Goal: Information Seeking & Learning: Learn about a topic

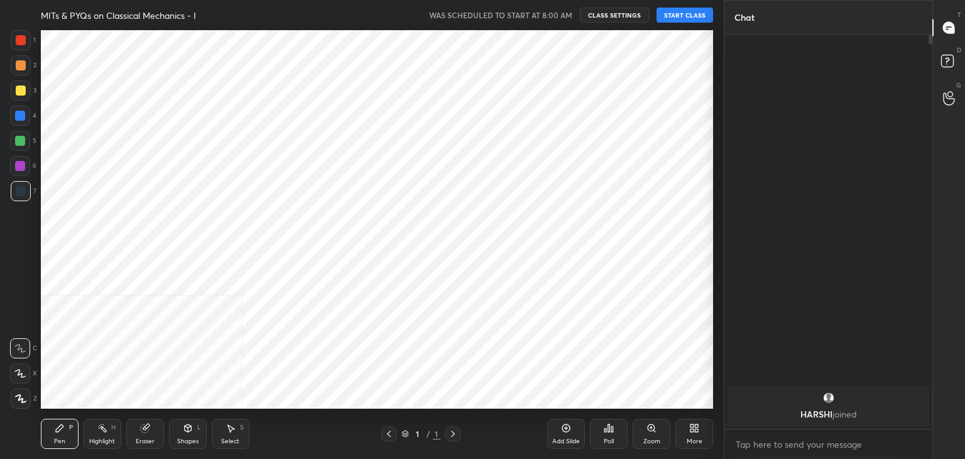
scroll to position [62470, 62176]
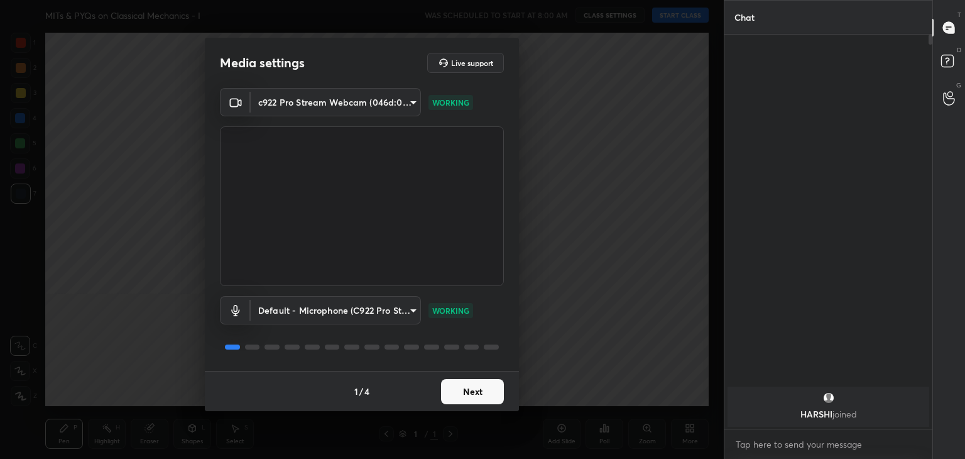
click at [467, 394] on button "Next" at bounding box center [472, 391] width 63 height 25
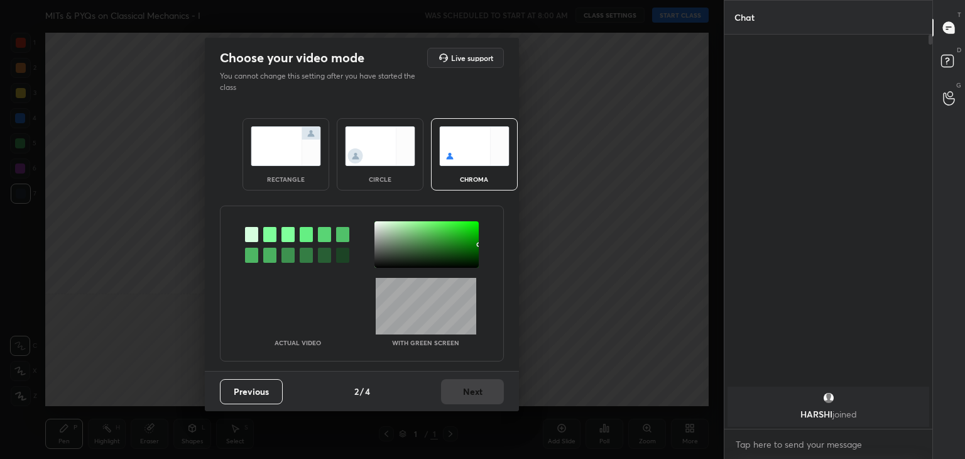
click at [373, 137] on img at bounding box center [380, 146] width 70 height 40
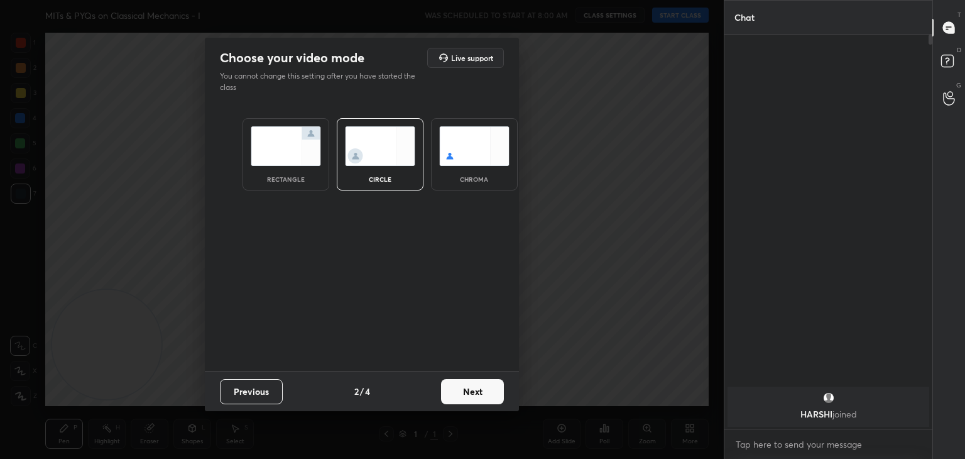
click at [477, 388] on button "Next" at bounding box center [472, 391] width 63 height 25
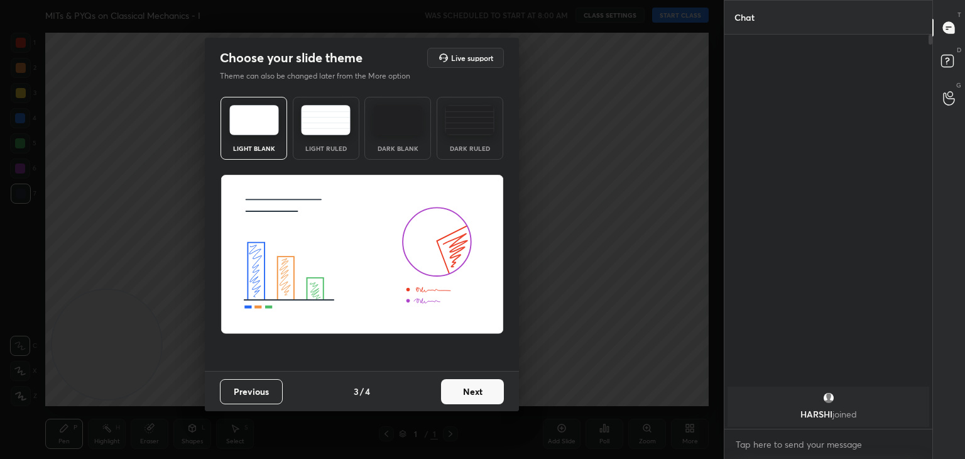
click at [478, 395] on button "Next" at bounding box center [472, 391] width 63 height 25
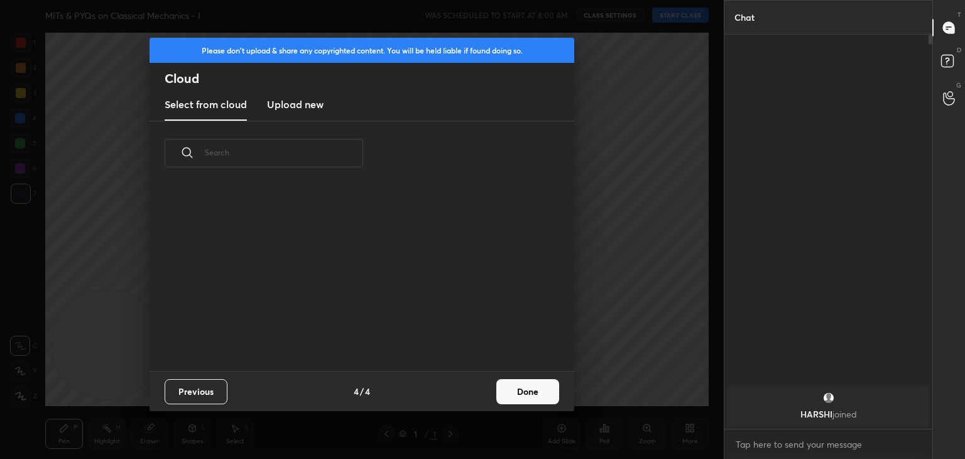
scroll to position [186, 403]
drag, startPoint x: 475, startPoint y: 394, endPoint x: 513, endPoint y: 390, distance: 37.9
click at [477, 394] on div "Previous 4 / 4 Done" at bounding box center [362, 391] width 425 height 40
click at [542, 385] on button "Done" at bounding box center [528, 391] width 63 height 25
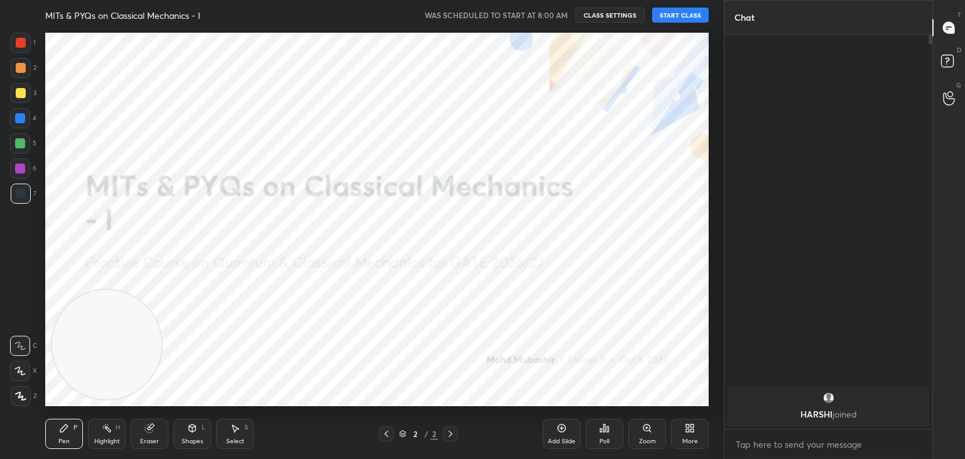
click at [20, 365] on div at bounding box center [20, 371] width 20 height 20
drag, startPoint x: 75, startPoint y: 365, endPoint x: 681, endPoint y: 74, distance: 671.6
click at [688, 72] on video at bounding box center [647, 97] width 109 height 109
click at [681, 12] on button "START CLASS" at bounding box center [680, 15] width 57 height 15
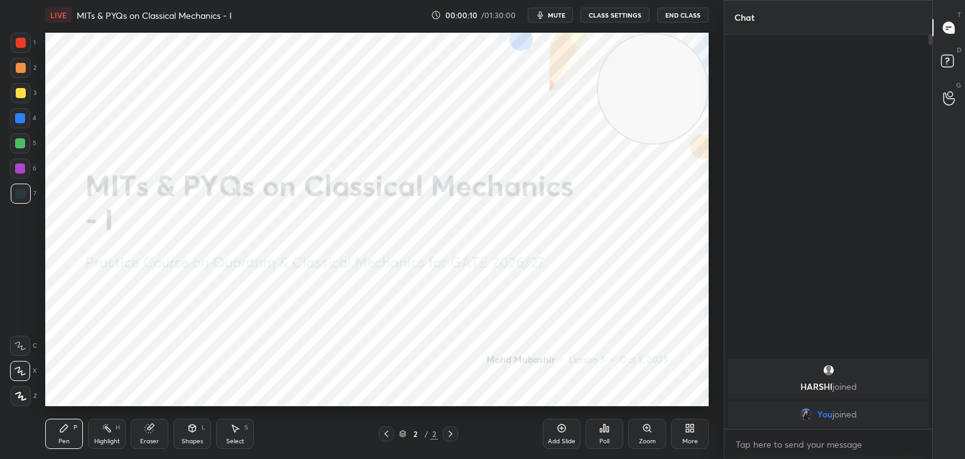
drag, startPoint x: 654, startPoint y: 81, endPoint x: 668, endPoint y: 77, distance: 14.9
click at [668, 77] on video at bounding box center [652, 88] width 109 height 109
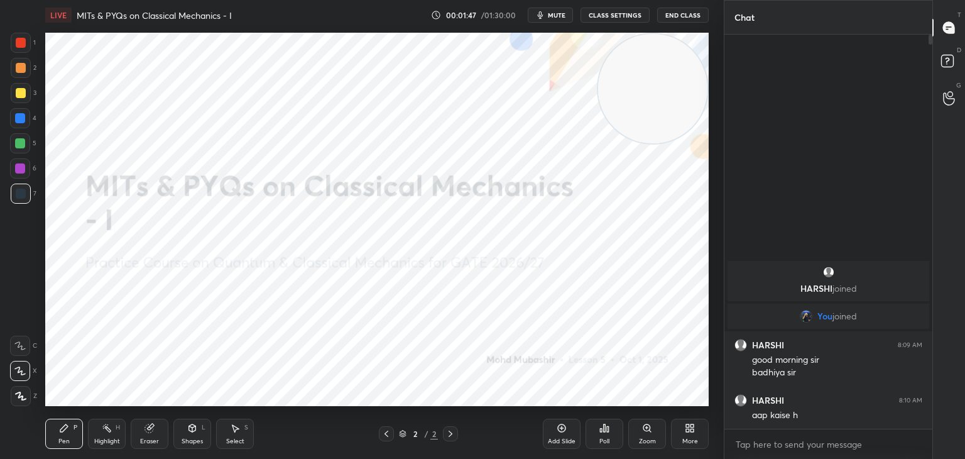
drag, startPoint x: 21, startPoint y: 117, endPoint x: 19, endPoint y: 107, distance: 10.2
click at [21, 117] on div at bounding box center [20, 118] width 10 height 10
click at [16, 94] on div at bounding box center [21, 93] width 10 height 10
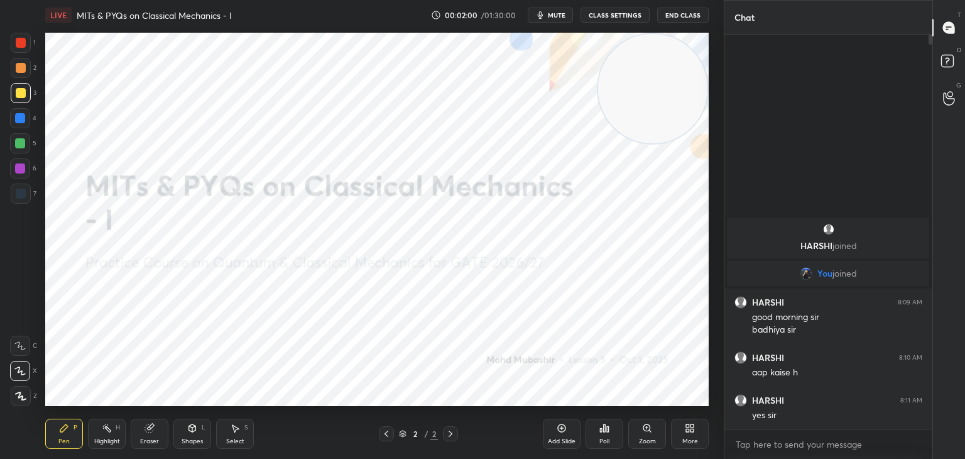
click at [558, 16] on span "mute" at bounding box center [557, 15] width 18 height 9
click at [563, 13] on span "unmute" at bounding box center [555, 15] width 27 height 9
click at [691, 431] on icon at bounding box center [692, 430] width 3 height 3
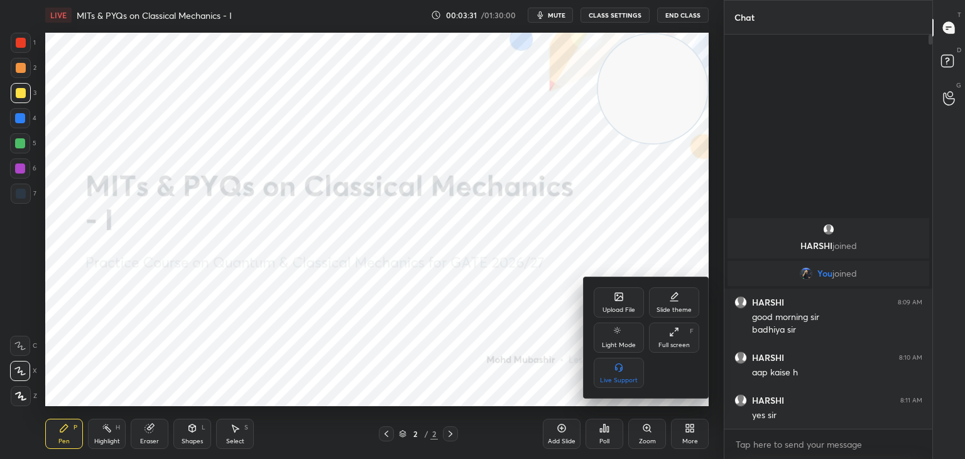
click at [618, 308] on div "Upload File" at bounding box center [619, 310] width 33 height 6
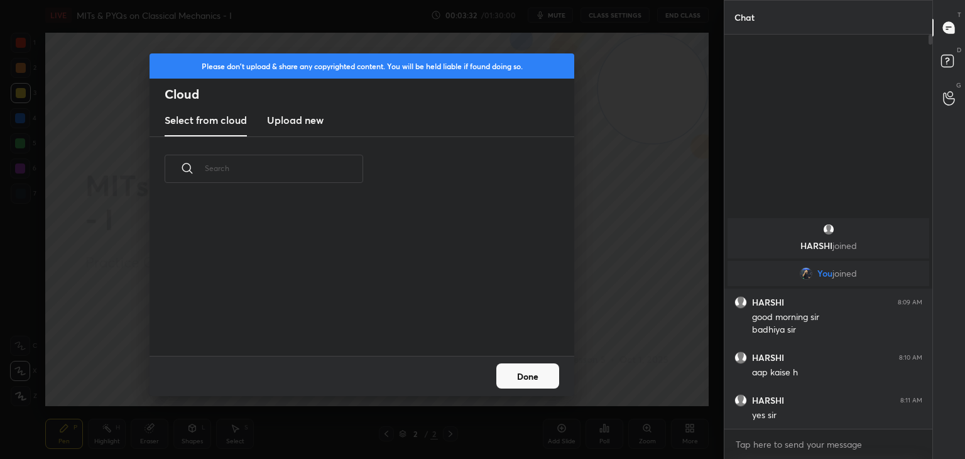
scroll to position [155, 403]
click at [304, 121] on h3 "Upload new" at bounding box center [295, 120] width 57 height 15
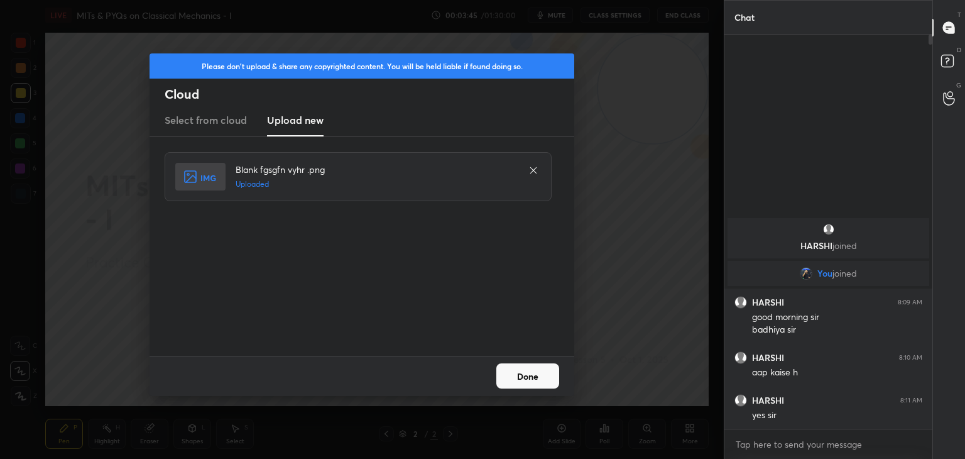
click at [536, 381] on button "Done" at bounding box center [528, 375] width 63 height 25
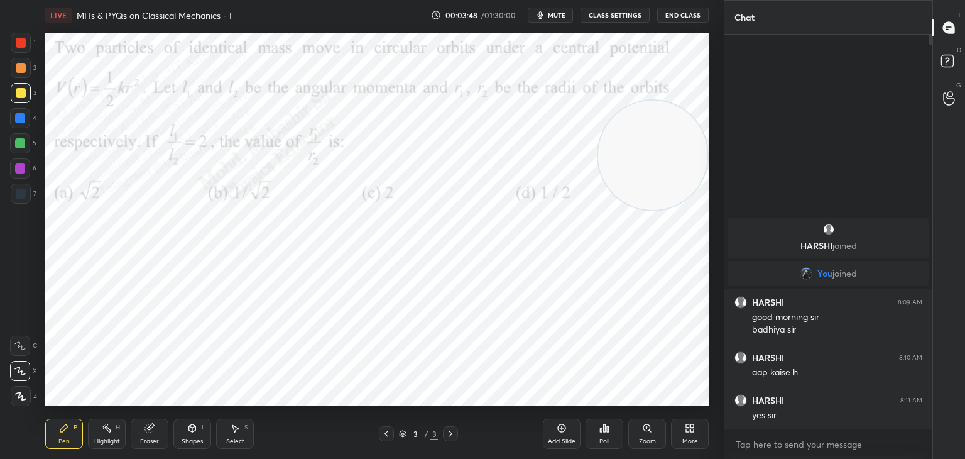
drag, startPoint x: 674, startPoint y: 124, endPoint x: 681, endPoint y: 164, distance: 40.2
click at [686, 172] on video at bounding box center [652, 155] width 109 height 109
click at [561, 13] on span "mute" at bounding box center [557, 15] width 18 height 9
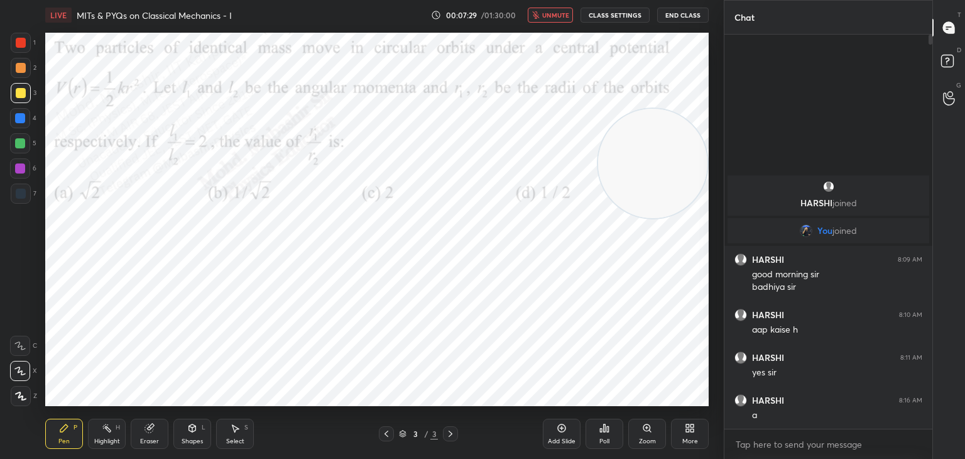
click at [639, 151] on video at bounding box center [652, 163] width 109 height 109
drag, startPoint x: 563, startPoint y: 13, endPoint x: 556, endPoint y: 30, distance: 18.1
click at [561, 13] on span "unmute" at bounding box center [555, 15] width 27 height 9
drag, startPoint x: 23, startPoint y: 121, endPoint x: 35, endPoint y: 111, distance: 15.6
click at [23, 119] on div at bounding box center [20, 118] width 10 height 10
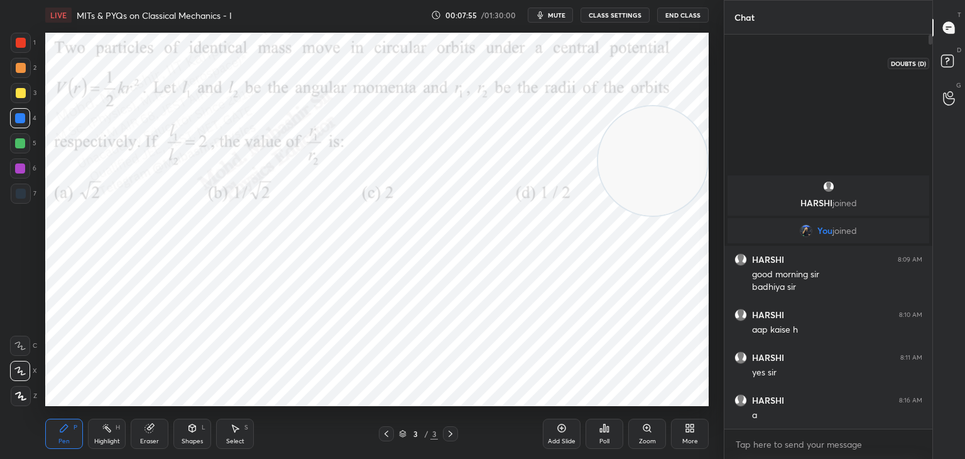
drag, startPoint x: 948, startPoint y: 59, endPoint x: 945, endPoint y: 48, distance: 11.3
click at [946, 60] on icon at bounding box center [949, 63] width 23 height 23
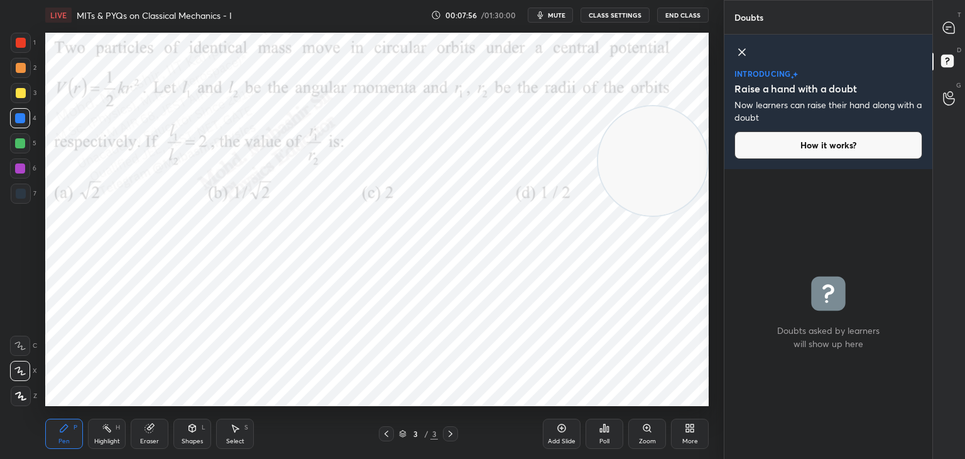
click at [945, 31] on icon at bounding box center [949, 27] width 13 height 13
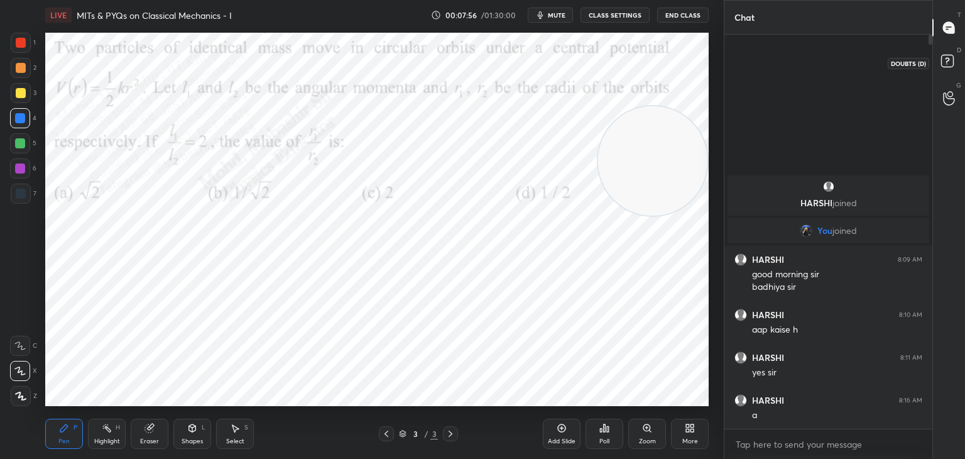
scroll to position [390, 204]
click at [948, 67] on icon at bounding box center [949, 63] width 23 height 23
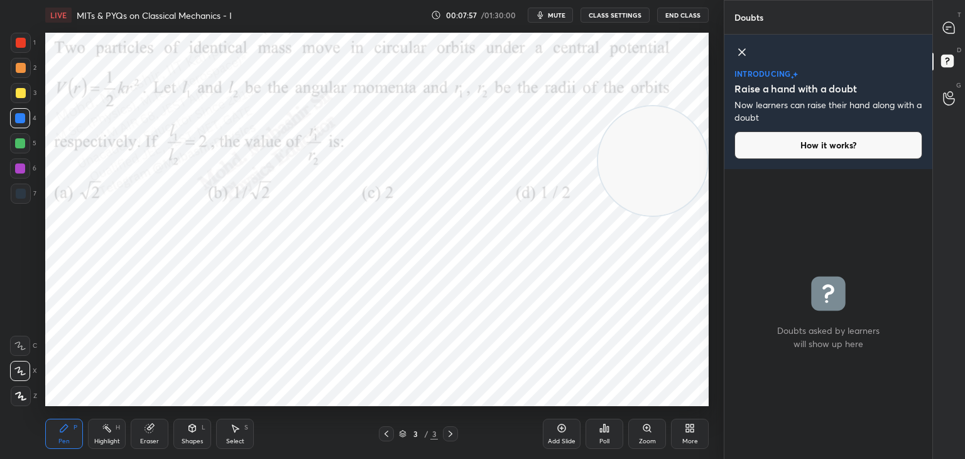
click at [740, 46] on icon at bounding box center [742, 52] width 15 height 15
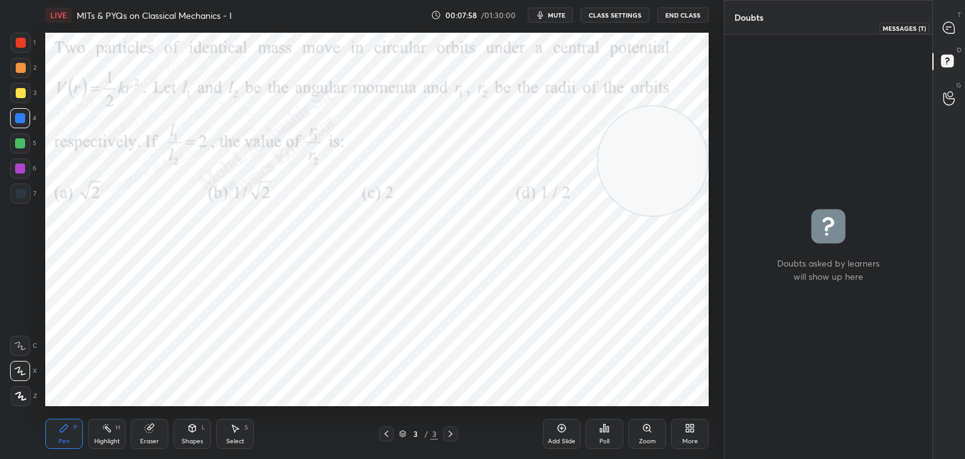
click at [956, 28] on div at bounding box center [949, 27] width 25 height 23
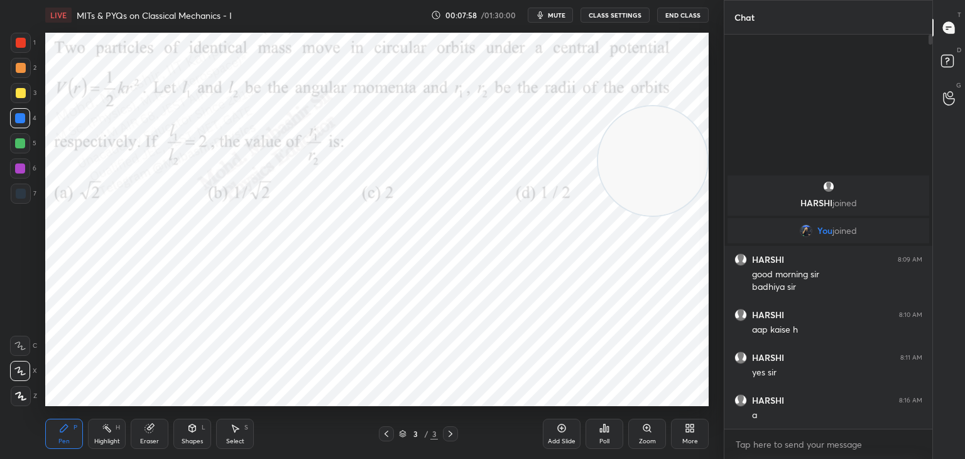
scroll to position [390, 204]
click at [779, 440] on textarea at bounding box center [829, 444] width 188 height 20
click at [945, 50] on div "D Doubts (D)" at bounding box center [949, 62] width 32 height 35
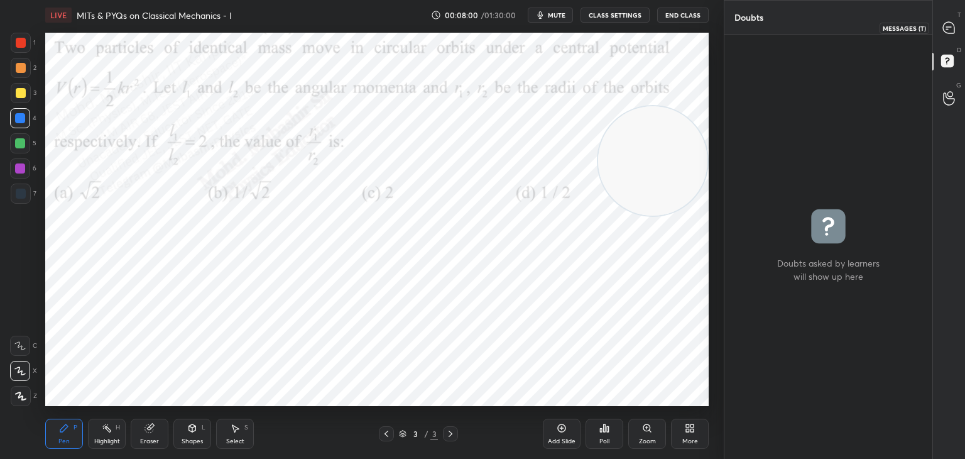
click at [951, 31] on icon at bounding box center [948, 27] width 11 height 11
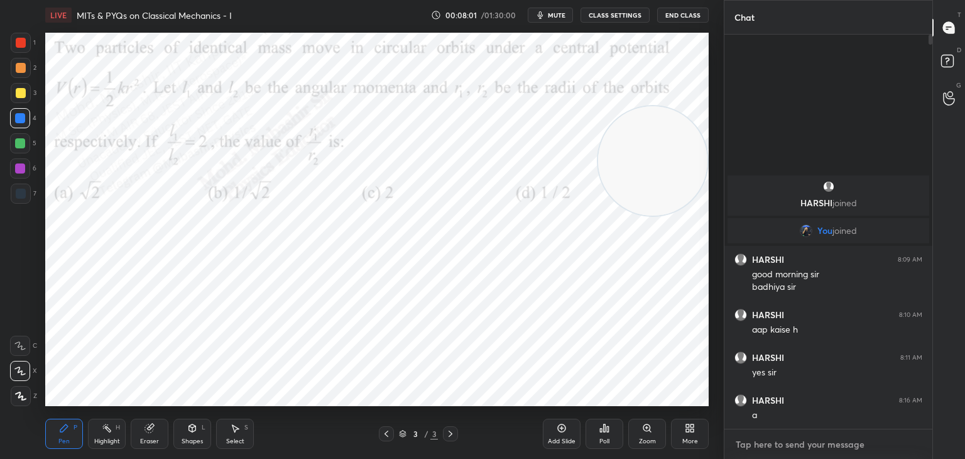
click at [757, 441] on textarea at bounding box center [829, 444] width 188 height 20
drag, startPoint x: 664, startPoint y: 163, endPoint x: 663, endPoint y: 152, distance: 11.4
click at [669, 161] on video at bounding box center [652, 156] width 109 height 109
click at [19, 121] on div at bounding box center [20, 118] width 10 height 10
drag, startPoint x: 18, startPoint y: 168, endPoint x: 40, endPoint y: 163, distance: 22.6
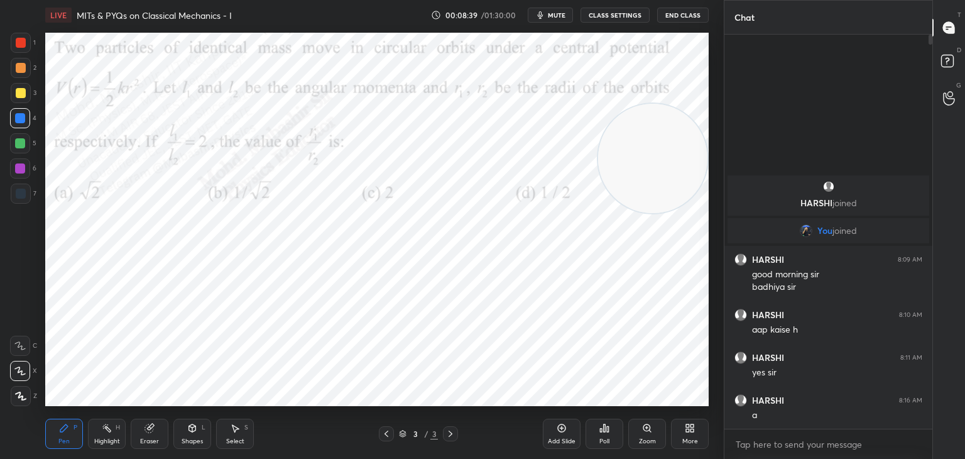
click at [19, 167] on div at bounding box center [20, 168] width 10 height 10
click at [23, 118] on div at bounding box center [20, 118] width 20 height 20
drag, startPoint x: 598, startPoint y: 143, endPoint x: 355, endPoint y: 75, distance: 251.9
click at [503, 58] on video at bounding box center [557, 97] width 109 height 109
drag, startPoint x: 384, startPoint y: 86, endPoint x: 596, endPoint y: 58, distance: 214.3
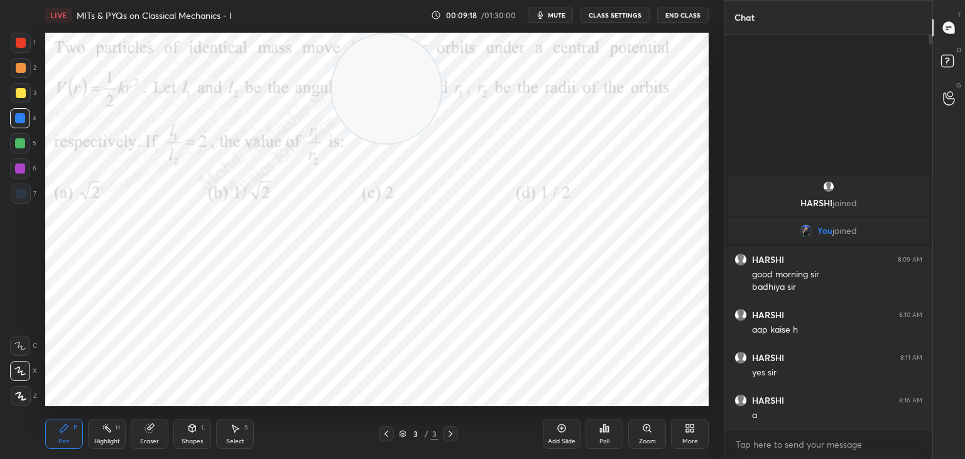
click at [441, 58] on video at bounding box center [386, 88] width 109 height 109
drag, startPoint x: 22, startPoint y: 140, endPoint x: 35, endPoint y: 141, distance: 12.6
click at [35, 141] on div "5" at bounding box center [23, 143] width 26 height 20
click at [23, 73] on div at bounding box center [21, 68] width 20 height 20
click at [683, 429] on div "More" at bounding box center [690, 434] width 38 height 30
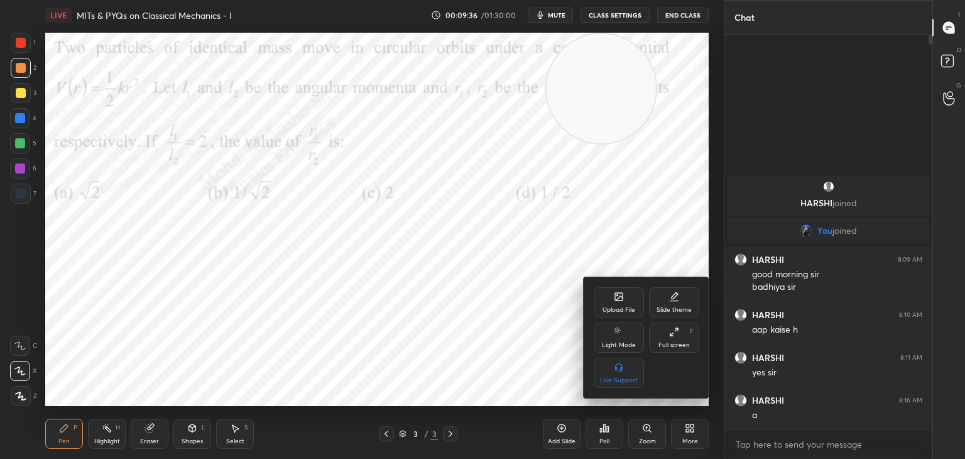
drag, startPoint x: 617, startPoint y: 302, endPoint x: 610, endPoint y: 302, distance: 6.9
click at [610, 302] on div "Upload File" at bounding box center [619, 302] width 50 height 30
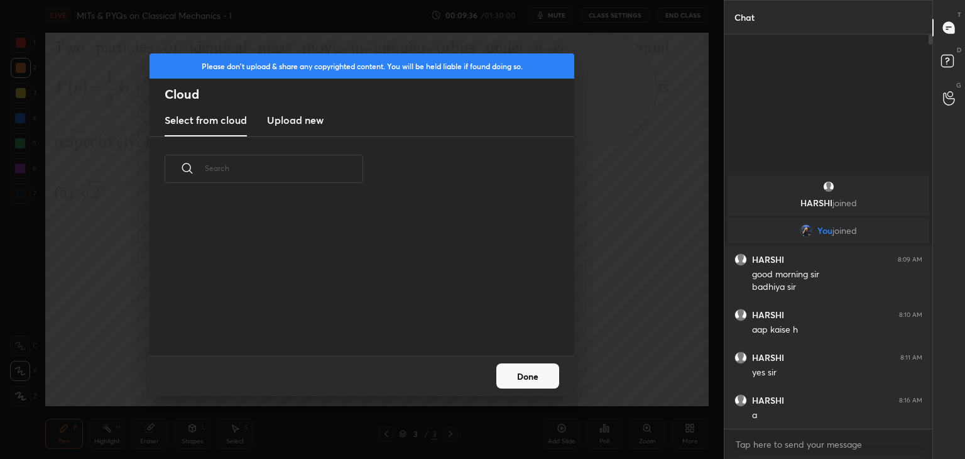
scroll to position [155, 403]
click at [302, 118] on new "Upload new" at bounding box center [295, 120] width 57 height 31
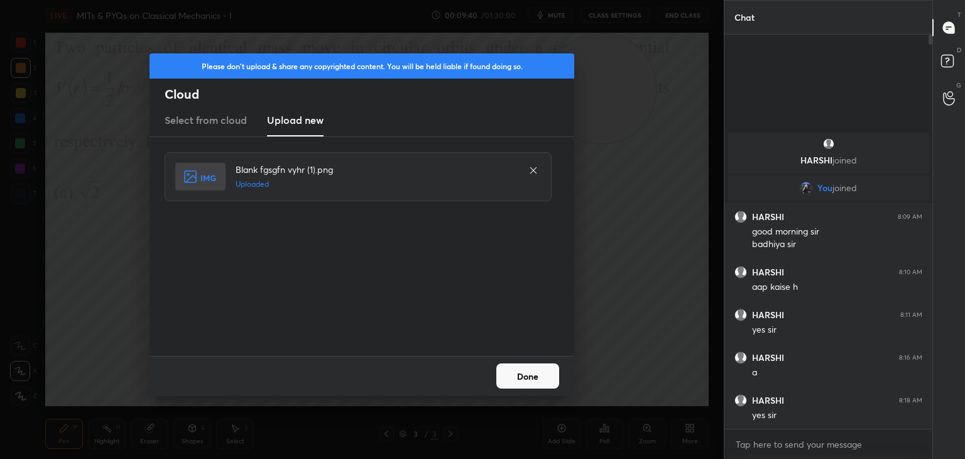
drag, startPoint x: 524, startPoint y: 380, endPoint x: 524, endPoint y: 366, distance: 13.8
click at [524, 378] on button "Done" at bounding box center [528, 375] width 63 height 25
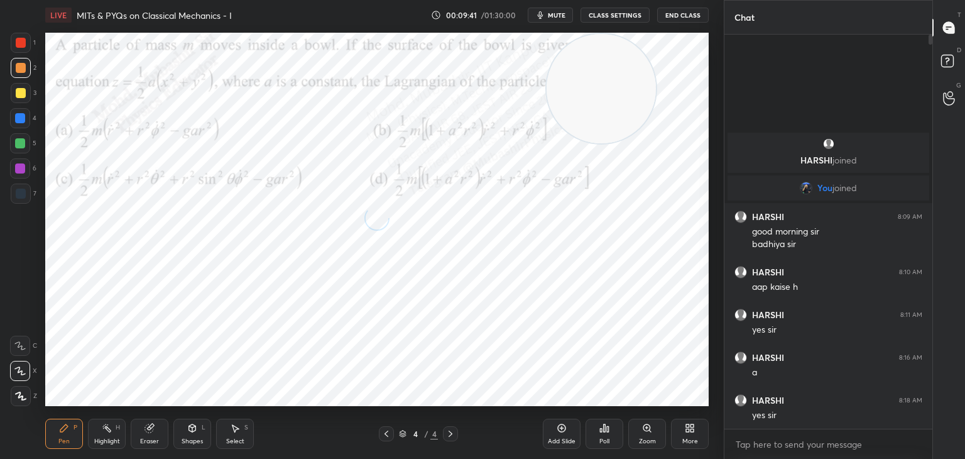
click at [546, 18] on icon "button" at bounding box center [540, 15] width 10 height 10
drag, startPoint x: 593, startPoint y: 71, endPoint x: 681, endPoint y: 56, distance: 89.3
click at [683, 55] on video at bounding box center [649, 88] width 109 height 109
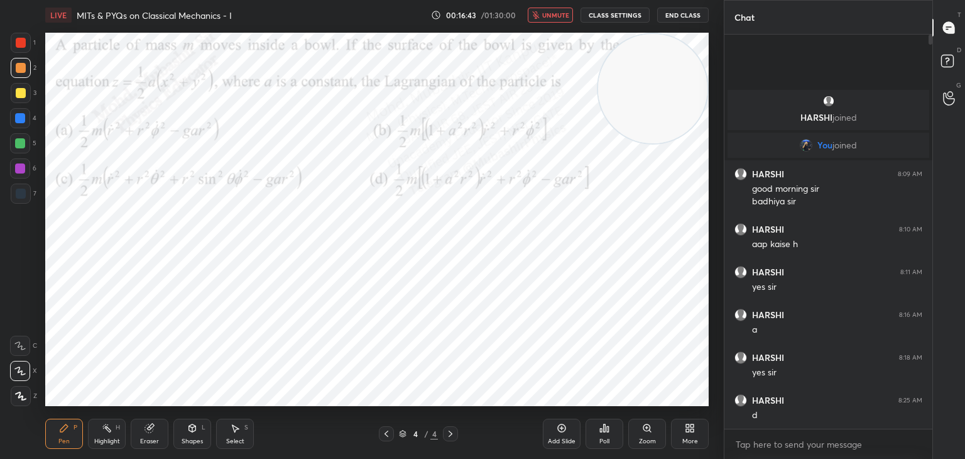
click at [24, 128] on div "4" at bounding box center [23, 120] width 26 height 25
drag, startPoint x: 672, startPoint y: 102, endPoint x: 674, endPoint y: 116, distance: 14.5
click at [664, 123] on video at bounding box center [644, 108] width 109 height 109
drag, startPoint x: 647, startPoint y: 124, endPoint x: 674, endPoint y: 82, distance: 50.2
click at [684, 89] on video at bounding box center [652, 88] width 109 height 109
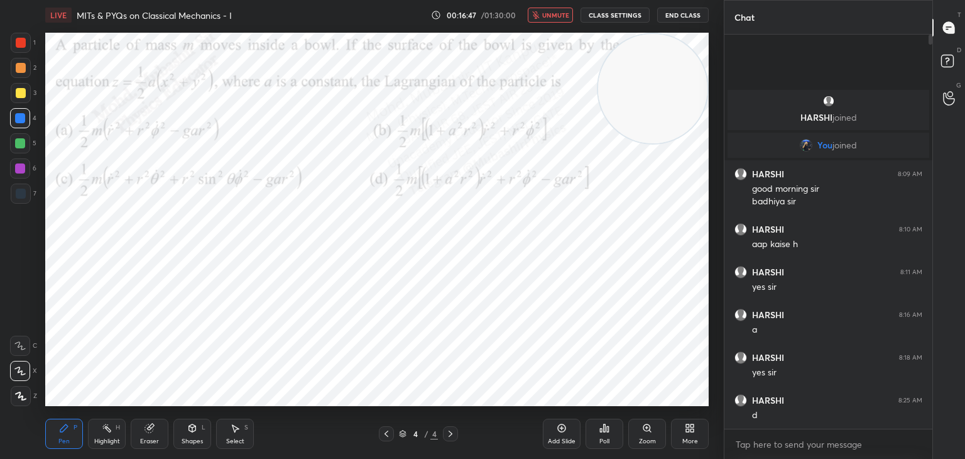
drag, startPoint x: 654, startPoint y: 108, endPoint x: 687, endPoint y: 87, distance: 39.6
click at [684, 89] on video at bounding box center [652, 88] width 109 height 109
click at [151, 440] on div "Eraser" at bounding box center [149, 441] width 19 height 6
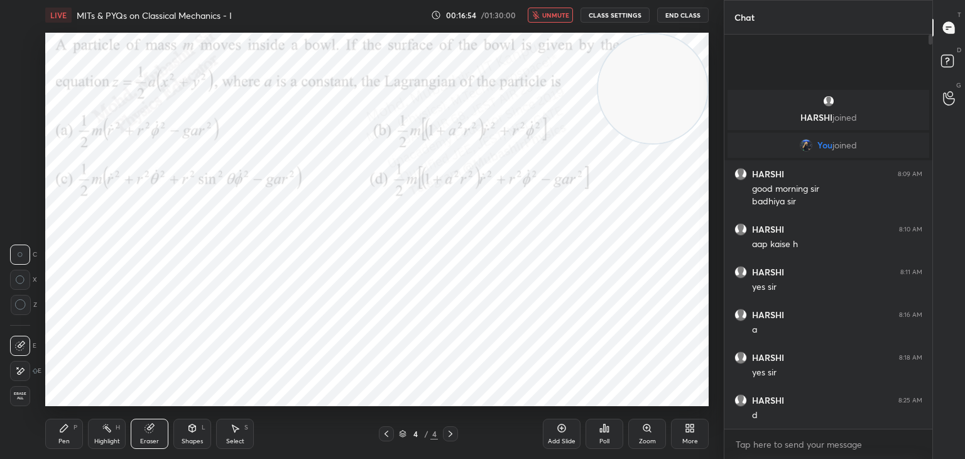
click at [19, 396] on span "Erase all" at bounding box center [20, 396] width 19 height 9
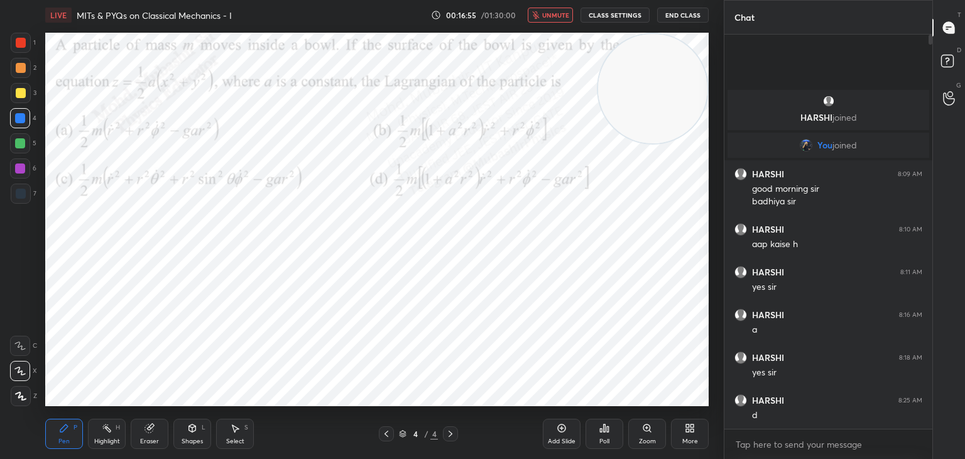
click at [106, 431] on icon at bounding box center [107, 428] width 10 height 10
click at [553, 16] on span "unmute" at bounding box center [555, 15] width 27 height 9
drag, startPoint x: 43, startPoint y: 441, endPoint x: 50, endPoint y: 438, distance: 7.6
click at [46, 441] on div "LIVE MITs & PYQs on Classical Mechanics - I 00:17:18 / 01:30:00 mute CLASS SETT…" at bounding box center [377, 229] width 674 height 459
click at [65, 431] on icon at bounding box center [64, 428] width 10 height 10
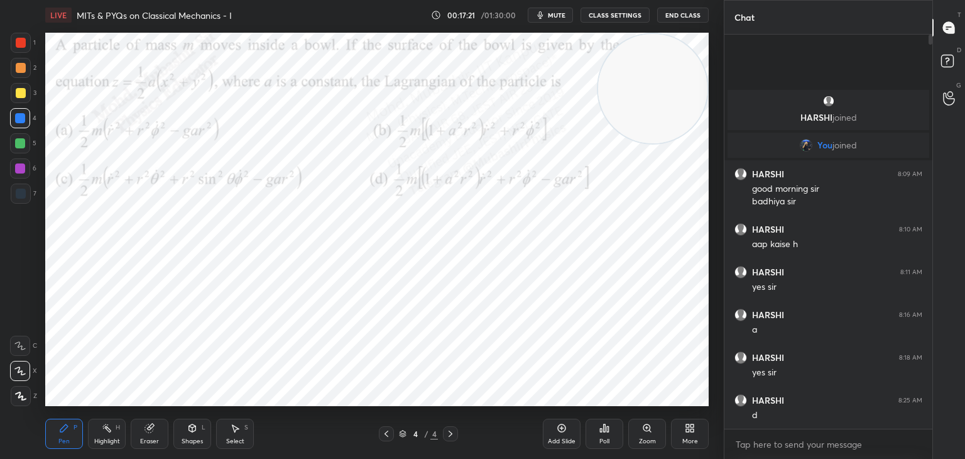
click at [20, 151] on div at bounding box center [20, 143] width 20 height 20
click at [21, 116] on div at bounding box center [20, 118] width 20 height 20
click at [14, 168] on div at bounding box center [20, 168] width 20 height 20
drag, startPoint x: 621, startPoint y: 116, endPoint x: 602, endPoint y: 209, distance: 95.5
click at [634, 222] on video at bounding box center [652, 215] width 109 height 109
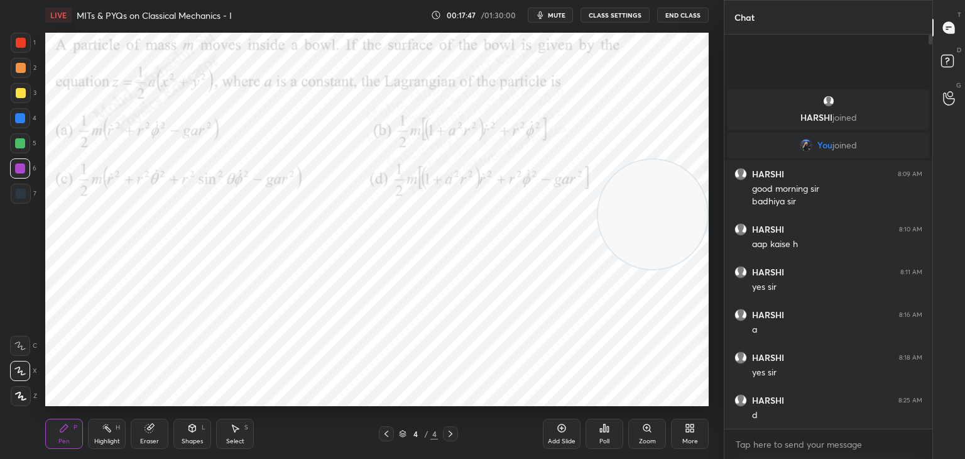
drag, startPoint x: 13, startPoint y: 91, endPoint x: 23, endPoint y: 89, distance: 10.2
click at [15, 92] on div at bounding box center [21, 93] width 20 height 20
drag, startPoint x: 13, startPoint y: 72, endPoint x: 21, endPoint y: 74, distance: 8.4
click at [11, 74] on div at bounding box center [21, 68] width 20 height 20
drag, startPoint x: 632, startPoint y: 230, endPoint x: 35, endPoint y: 406, distance: 623.1
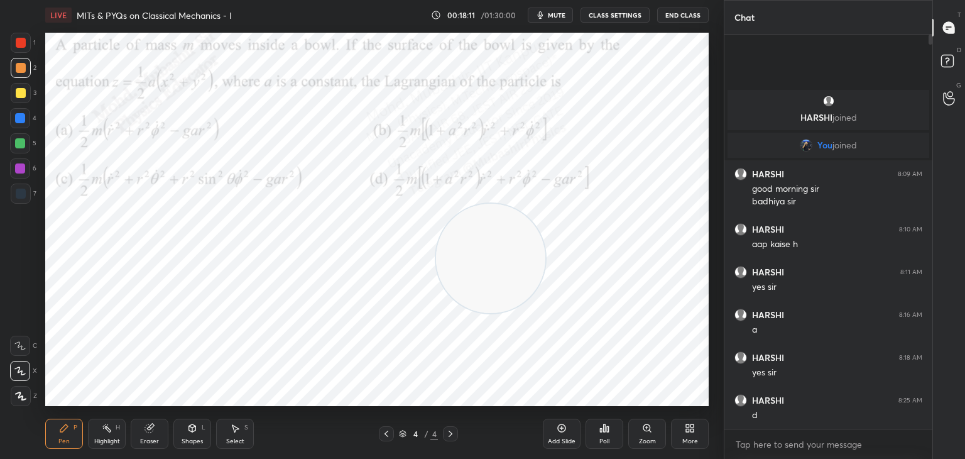
click at [9, 425] on div "1 2 3 4 5 6 7 C X Z C X Z E E Erase all H H LIVE MITs & PYQs on Classical Mecha…" at bounding box center [357, 229] width 714 height 459
drag, startPoint x: 159, startPoint y: 323, endPoint x: 629, endPoint y: 114, distance: 514.3
click at [691, 104] on video at bounding box center [652, 93] width 109 height 109
click at [18, 147] on div at bounding box center [20, 143] width 10 height 10
click at [18, 119] on div at bounding box center [20, 118] width 10 height 10
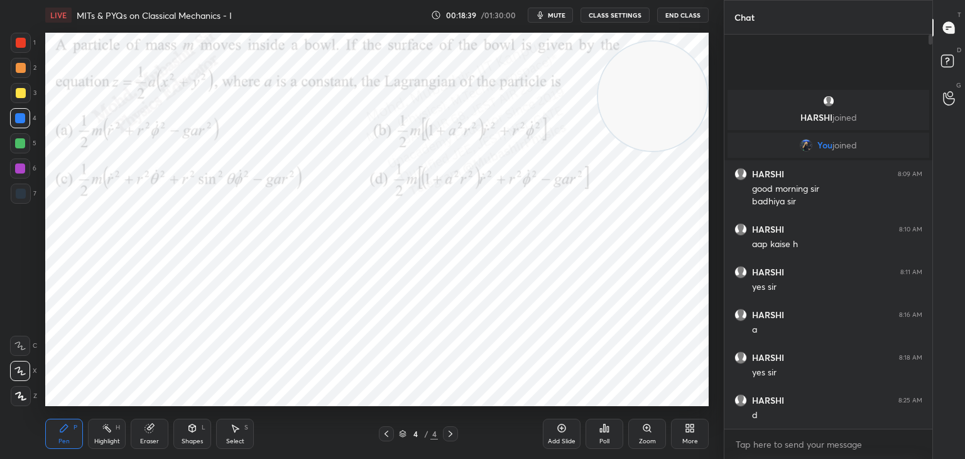
drag, startPoint x: 16, startPoint y: 175, endPoint x: 35, endPoint y: 185, distance: 21.4
click at [16, 176] on div at bounding box center [20, 168] width 20 height 20
drag, startPoint x: 19, startPoint y: 142, endPoint x: 45, endPoint y: 142, distance: 25.1
click at [18, 143] on div at bounding box center [20, 143] width 10 height 10
drag, startPoint x: 18, startPoint y: 116, endPoint x: 27, endPoint y: 126, distance: 13.3
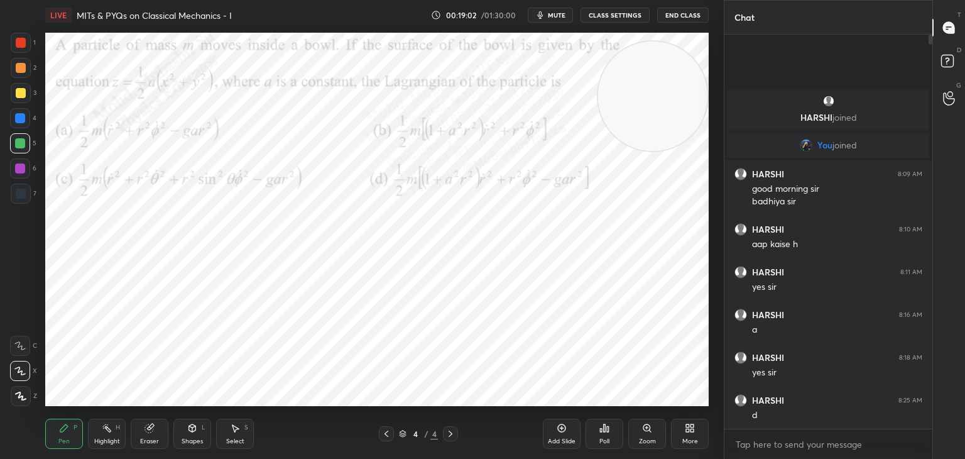
click at [16, 119] on div at bounding box center [20, 118] width 10 height 10
click at [238, 441] on div "Select" at bounding box center [235, 441] width 18 height 6
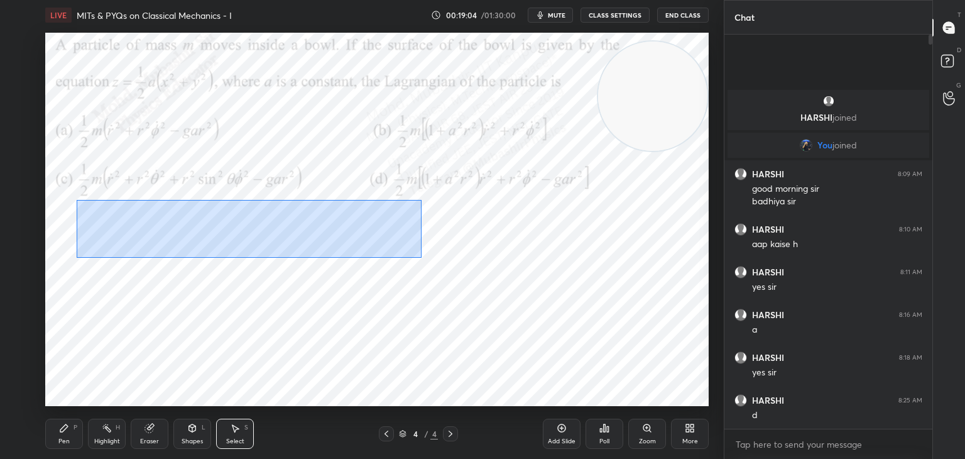
drag, startPoint x: 76, startPoint y: 200, endPoint x: 317, endPoint y: 219, distance: 241.5
click at [420, 258] on div "0 ° Undo Copy Duplicate Duplicate to new slide Delete" at bounding box center [377, 219] width 664 height 373
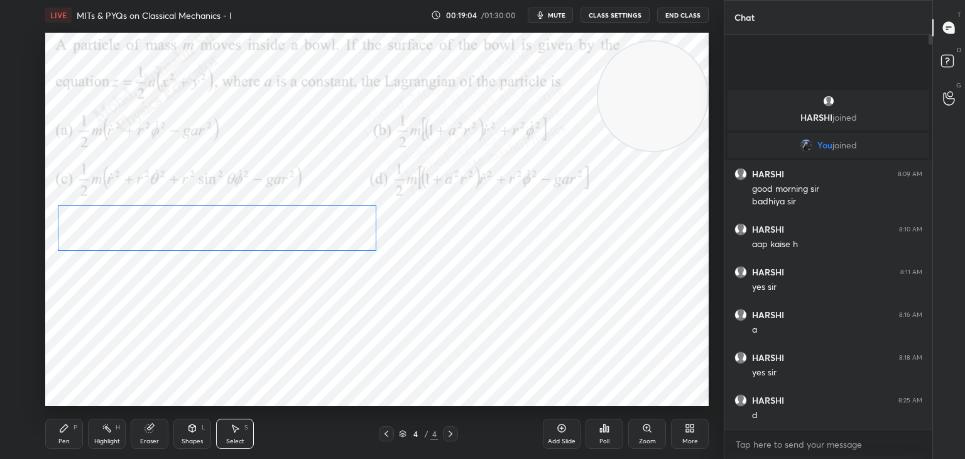
drag, startPoint x: 312, startPoint y: 217, endPoint x: 267, endPoint y: 219, distance: 45.3
click at [287, 215] on div "0 ° Undo Copy Duplicate Duplicate to new slide Delete" at bounding box center [377, 219] width 664 height 373
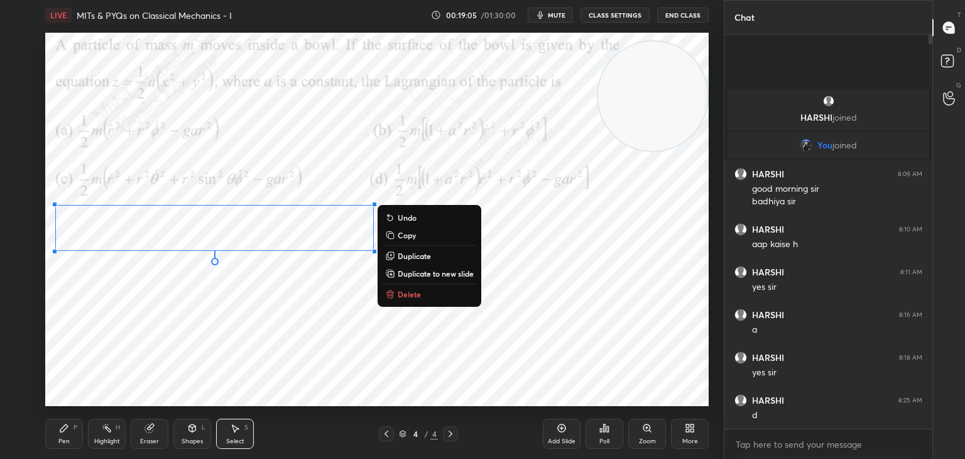
click at [47, 438] on div "LIVE MITs & PYQs on Classical Mechanics - I 00:19:05 / 01:30:00 mute CLASS SETT…" at bounding box center [377, 229] width 674 height 459
click at [61, 438] on div "Pen" at bounding box center [63, 441] width 11 height 6
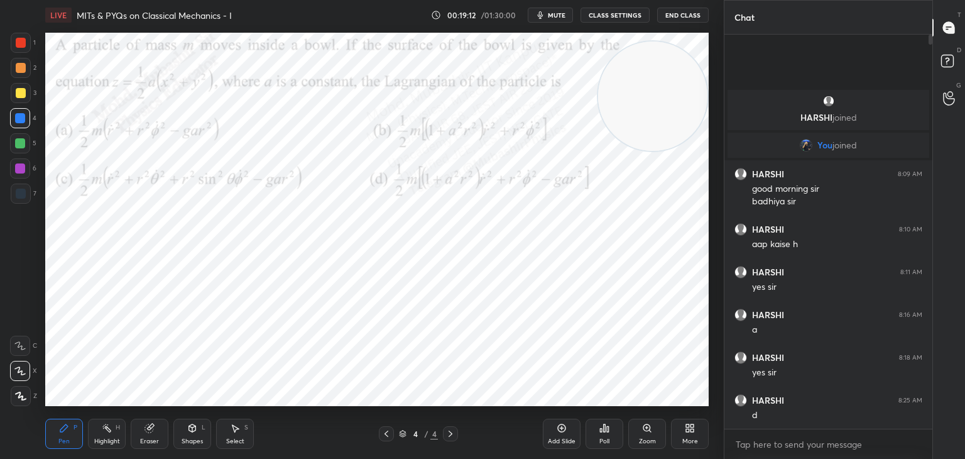
click at [16, 151] on div at bounding box center [20, 143] width 20 height 20
drag, startPoint x: 224, startPoint y: 436, endPoint x: 251, endPoint y: 419, distance: 32.2
click at [224, 436] on div "Select S" at bounding box center [235, 434] width 38 height 30
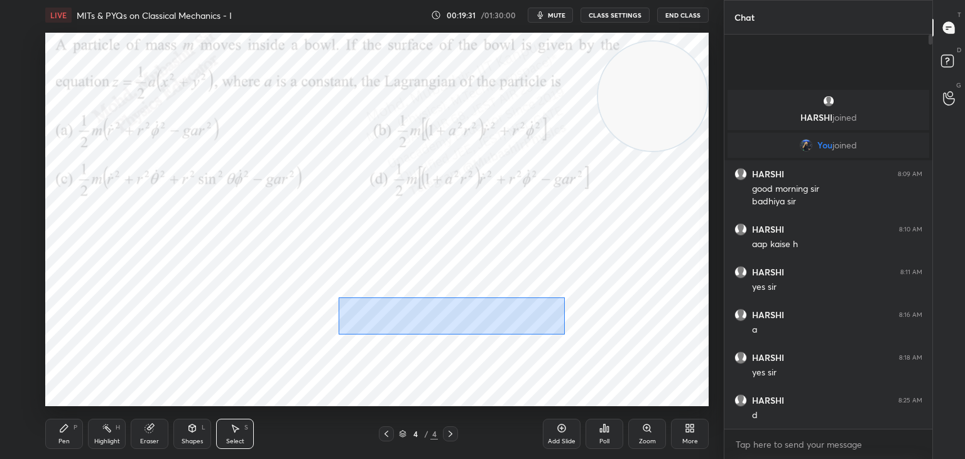
drag, startPoint x: 365, startPoint y: 295, endPoint x: 553, endPoint y: 327, distance: 190.6
click at [563, 332] on div "0 ° Undo Copy Duplicate Duplicate to new slide Delete" at bounding box center [377, 219] width 664 height 373
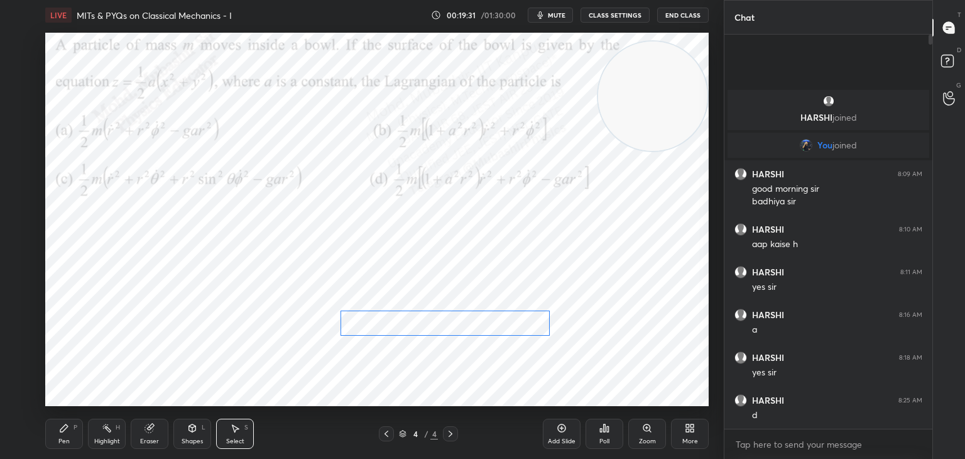
drag, startPoint x: 530, startPoint y: 317, endPoint x: 488, endPoint y: 348, distance: 52.2
click at [521, 327] on div "0 ° Undo Copy Duplicate Duplicate to new slide Delete" at bounding box center [377, 219] width 664 height 373
drag, startPoint x: 478, startPoint y: 331, endPoint x: 407, endPoint y: 343, distance: 72.1
click at [476, 331] on div "0 ° Undo Copy Duplicate Duplicate to new slide Delete" at bounding box center [377, 219] width 664 height 373
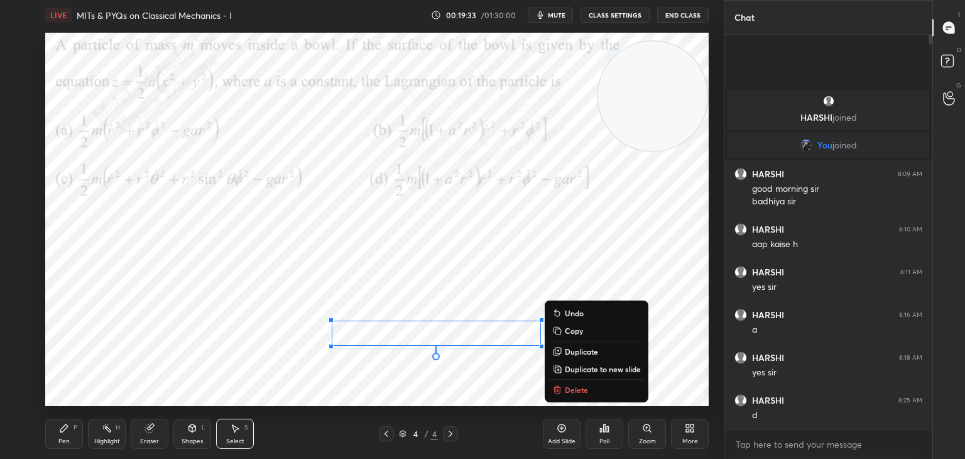
drag, startPoint x: 60, startPoint y: 441, endPoint x: 75, endPoint y: 436, distance: 15.9
click at [63, 441] on div "Pen" at bounding box center [63, 441] width 11 height 6
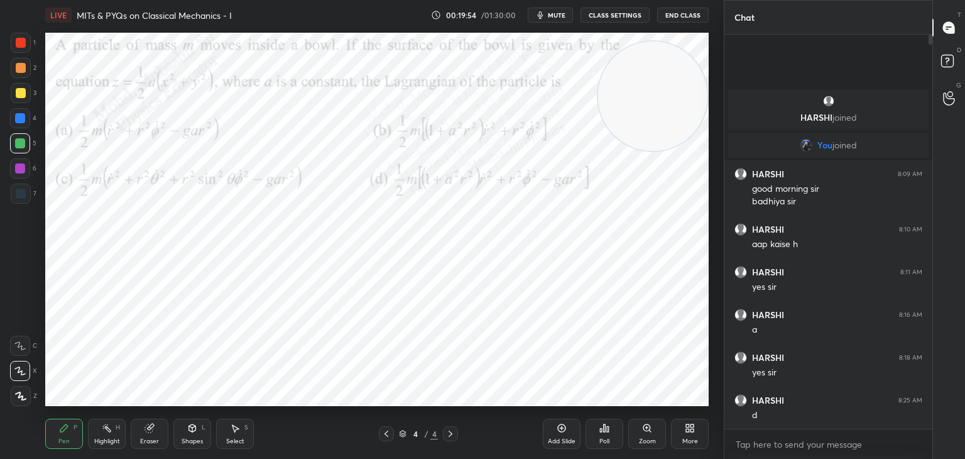
drag, startPoint x: 222, startPoint y: 441, endPoint x: 227, endPoint y: 434, distance: 8.5
click at [221, 441] on div "Select S" at bounding box center [235, 434] width 38 height 30
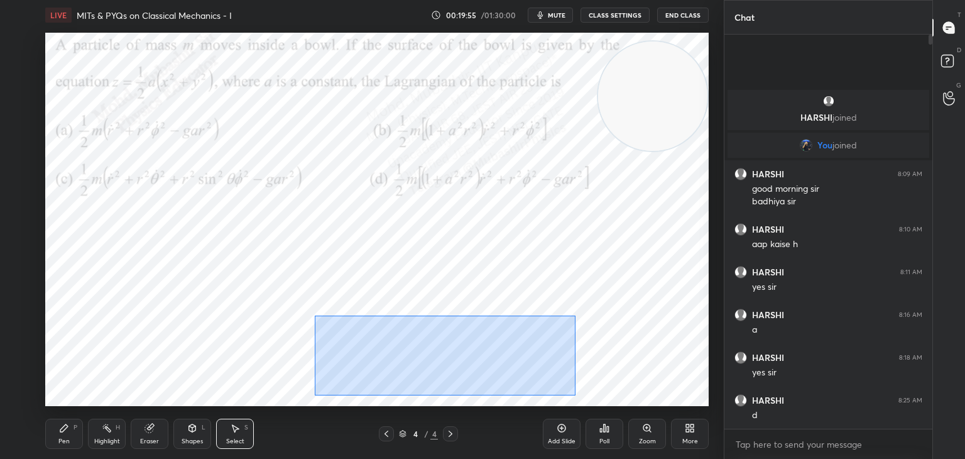
drag, startPoint x: 339, startPoint y: 317, endPoint x: 581, endPoint y: 393, distance: 254.2
click at [586, 398] on div "0 ° Undo Copy Duplicate Duplicate to new slide Delete" at bounding box center [377, 219] width 664 height 373
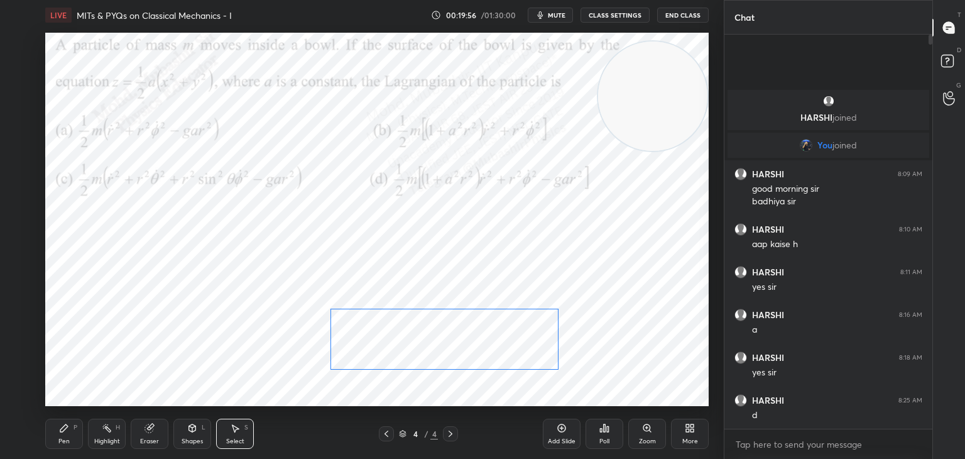
drag, startPoint x: 521, startPoint y: 345, endPoint x: 506, endPoint y: 343, distance: 15.2
click at [518, 343] on div "0 ° Undo Copy Duplicate Duplicate to new slide Delete" at bounding box center [377, 219] width 664 height 373
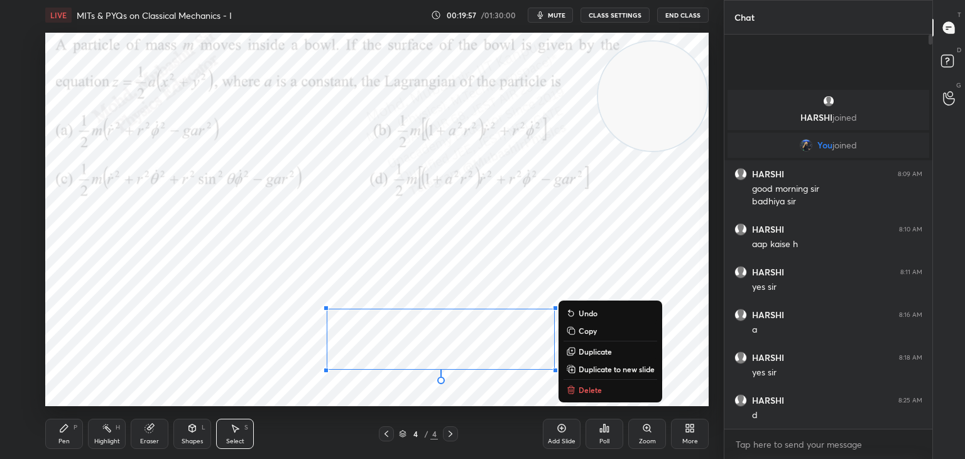
drag, startPoint x: 85, startPoint y: 431, endPoint x: 76, endPoint y: 435, distance: 10.2
click at [84, 432] on div "Pen P Highlight H Eraser Shapes L Select S" at bounding box center [169, 434] width 249 height 30
click at [85, 431] on div "Pen P Highlight H Eraser Shapes L Select S" at bounding box center [169, 434] width 249 height 30
click at [73, 440] on div "Pen P Highlight H Eraser Shapes L Select S" at bounding box center [169, 434] width 249 height 30
drag, startPoint x: 56, startPoint y: 422, endPoint x: 57, endPoint y: 430, distance: 7.6
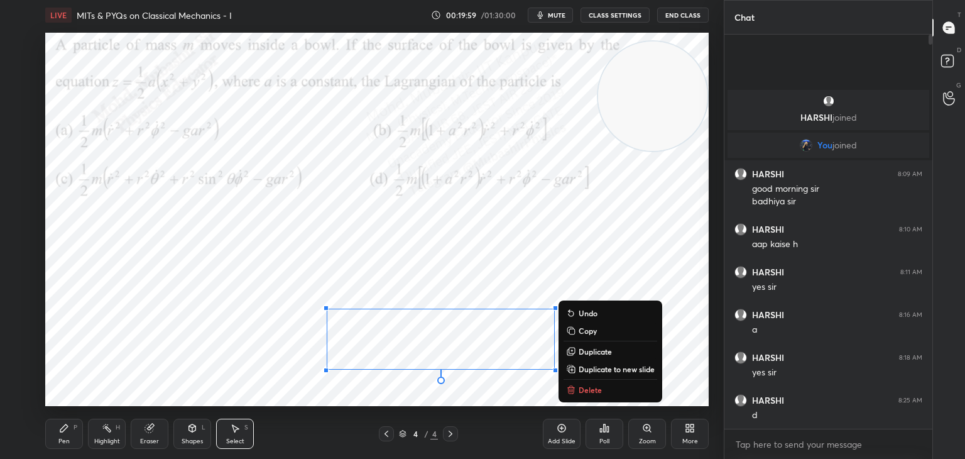
click at [56, 429] on div "Pen P" at bounding box center [64, 434] width 38 height 30
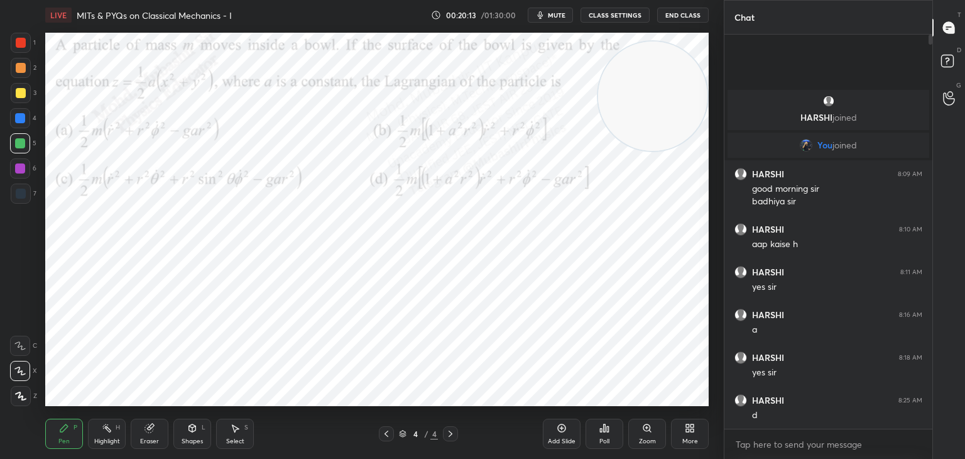
click at [18, 41] on div at bounding box center [21, 43] width 10 height 10
click at [692, 433] on icon at bounding box center [690, 428] width 10 height 10
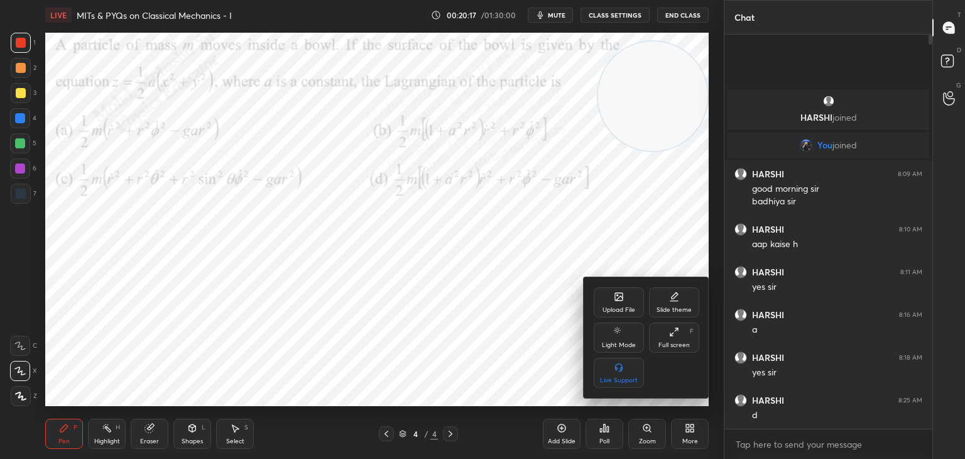
click at [619, 299] on div "Upload File" at bounding box center [619, 302] width 50 height 30
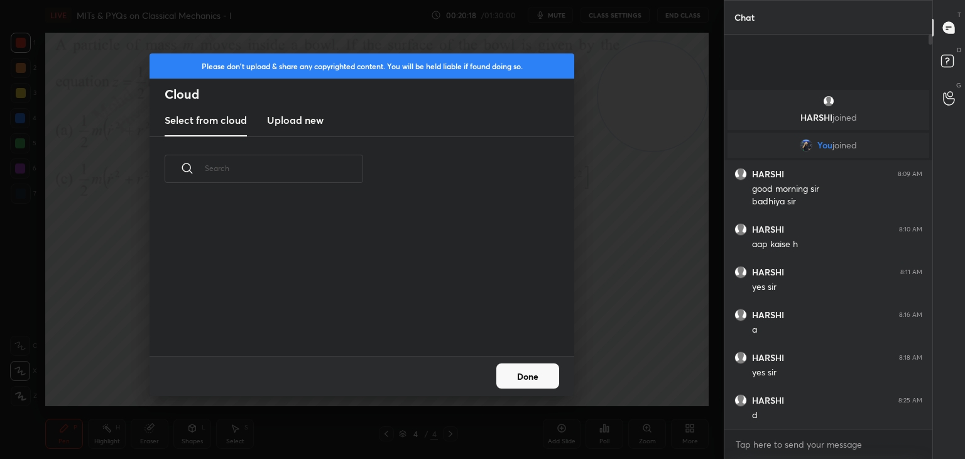
drag, startPoint x: 270, startPoint y: 129, endPoint x: 322, endPoint y: 124, distance: 53.0
click at [271, 129] on new "Upload new" at bounding box center [295, 120] width 57 height 31
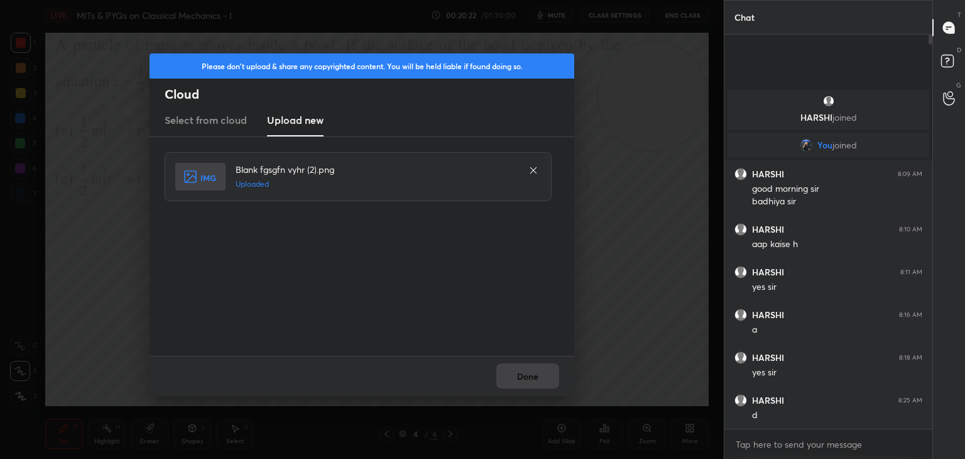
click at [529, 378] on button "Done" at bounding box center [528, 375] width 63 height 25
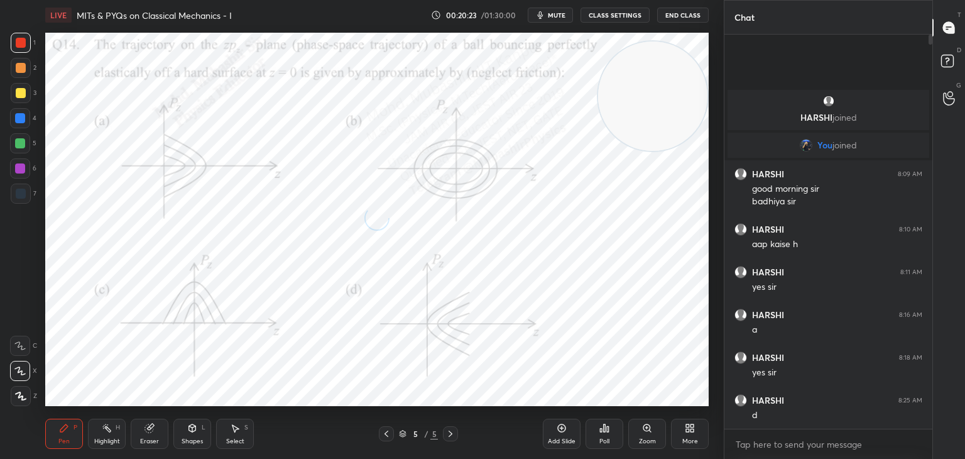
click at [113, 431] on div "Highlight H" at bounding box center [107, 434] width 38 height 30
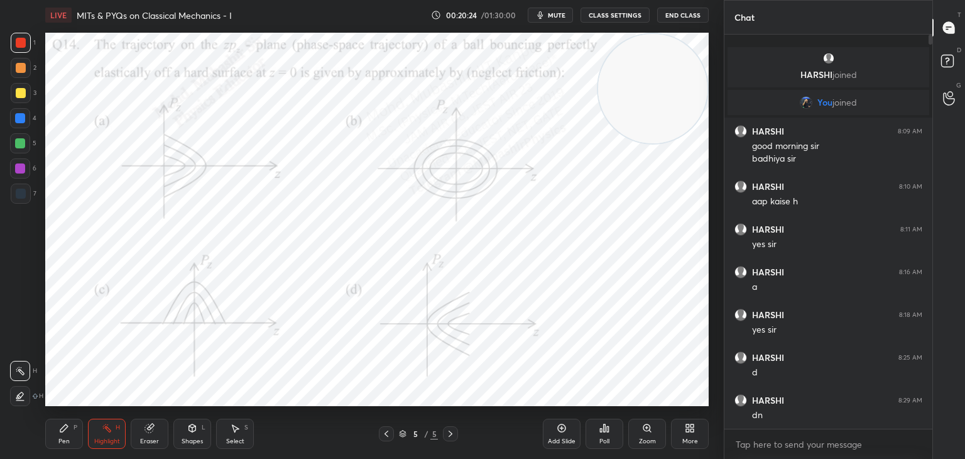
drag, startPoint x: 681, startPoint y: 89, endPoint x: 682, endPoint y: 57, distance: 32.1
click at [706, 71] on video at bounding box center [652, 88] width 109 height 109
click at [559, 16] on span "mute" at bounding box center [557, 15] width 18 height 9
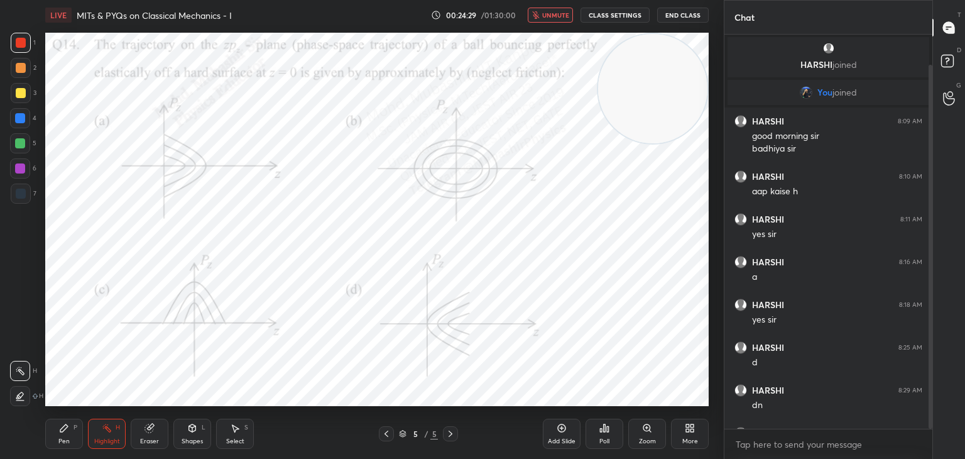
scroll to position [33, 0]
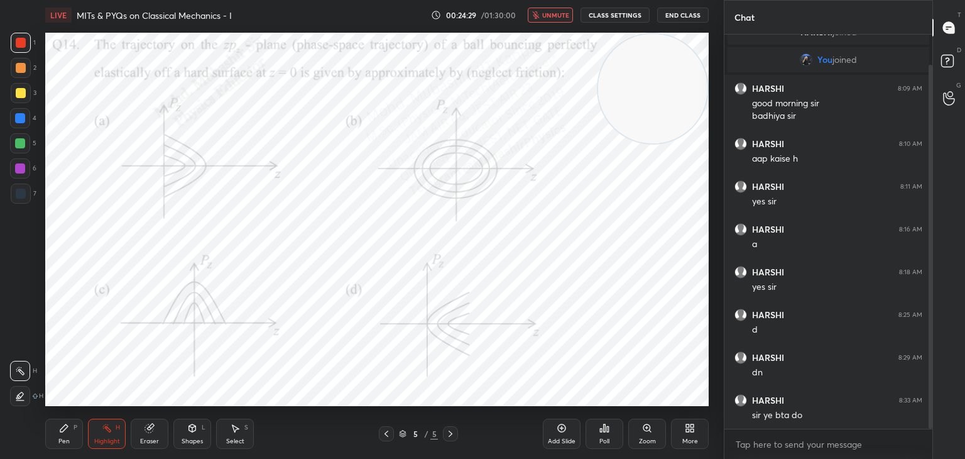
drag, startPoint x: 931, startPoint y: 207, endPoint x: 930, endPoint y: 243, distance: 35.2
click at [931, 243] on div at bounding box center [931, 247] width 4 height 364
drag, startPoint x: 546, startPoint y: 15, endPoint x: 580, endPoint y: 30, distance: 37.1
click at [547, 15] on span "unmute" at bounding box center [555, 15] width 27 height 9
click at [66, 434] on div "Pen P" at bounding box center [64, 434] width 38 height 30
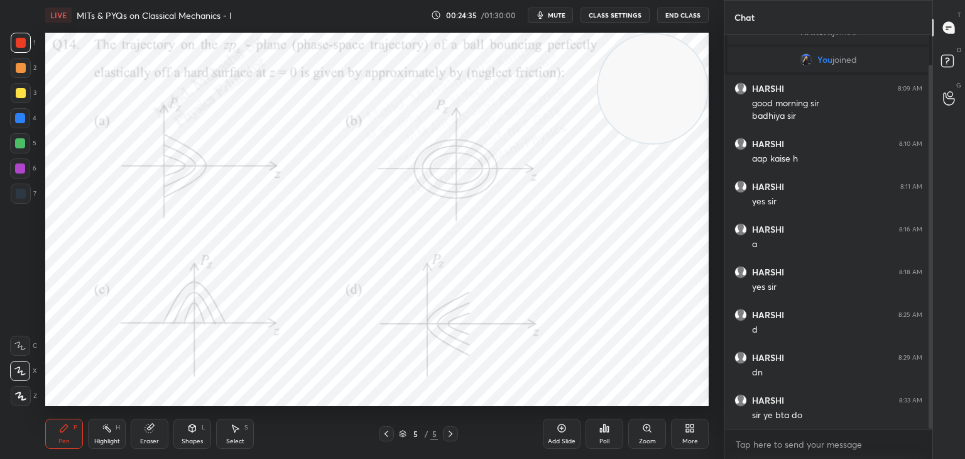
drag, startPoint x: 23, startPoint y: 124, endPoint x: 38, endPoint y: 129, distance: 16.3
click at [21, 129] on div "4" at bounding box center [23, 120] width 26 height 25
click at [18, 151] on div at bounding box center [20, 143] width 20 height 20
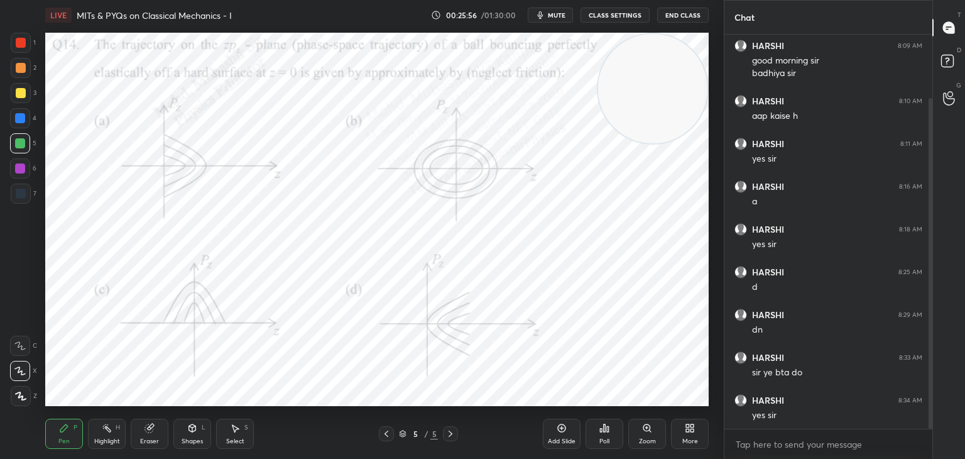
click at [26, 169] on div at bounding box center [20, 168] width 20 height 20
drag, startPoint x: 647, startPoint y: 77, endPoint x: 282, endPoint y: 84, distance: 365.9
click at [241, 94] on video at bounding box center [275, 123] width 109 height 109
drag, startPoint x: 263, startPoint y: 109, endPoint x: 460, endPoint y: 133, distance: 198.9
click at [302, 114] on video at bounding box center [246, 106] width 109 height 109
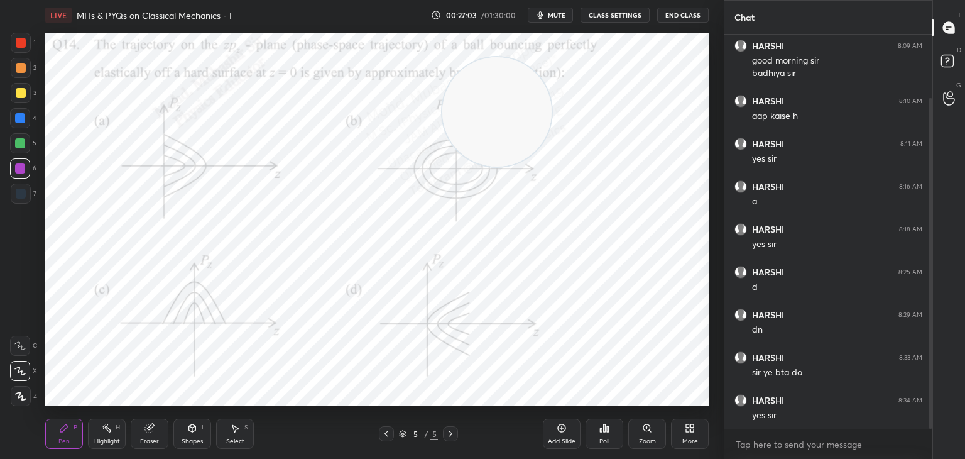
drag, startPoint x: 16, startPoint y: 127, endPoint x: 35, endPoint y: 124, distance: 19.6
click at [16, 129] on div "4" at bounding box center [23, 120] width 26 height 25
click at [3, 47] on div "1 2 3 4 5 6 7 C X Z C X Z E E Erase all H H" at bounding box center [20, 219] width 40 height 373
click at [20, 48] on div at bounding box center [21, 43] width 20 height 20
click at [106, 428] on icon at bounding box center [107, 428] width 10 height 10
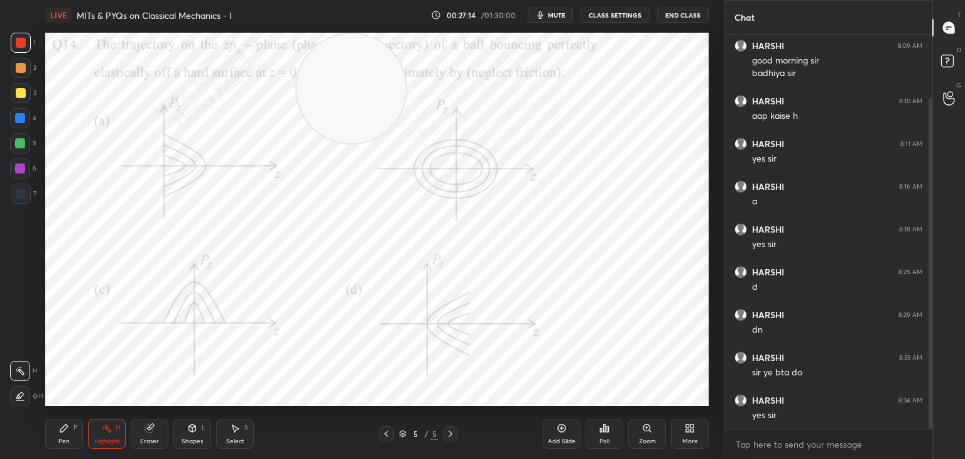
drag, startPoint x: 517, startPoint y: 121, endPoint x: 371, endPoint y: 57, distance: 159.5
click at [371, 57] on video at bounding box center [351, 88] width 109 height 109
click at [696, 431] on div "More" at bounding box center [690, 434] width 38 height 30
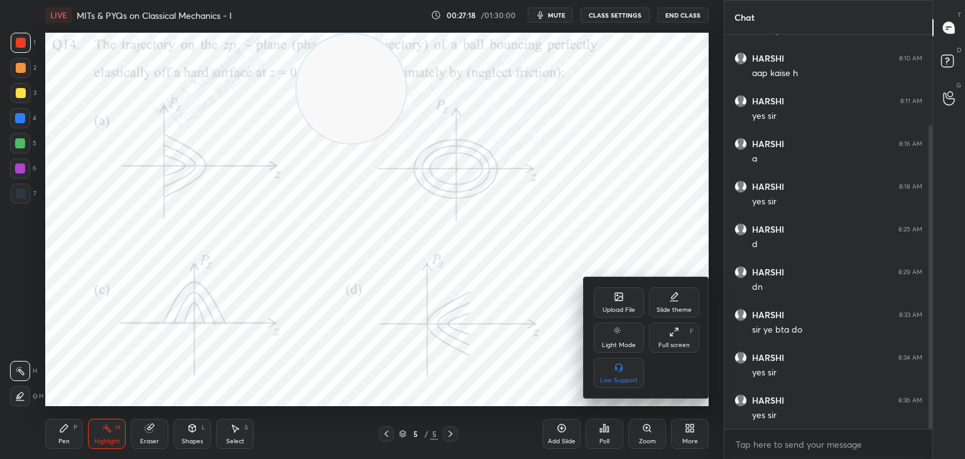
click at [617, 295] on icon at bounding box center [617, 295] width 1 height 1
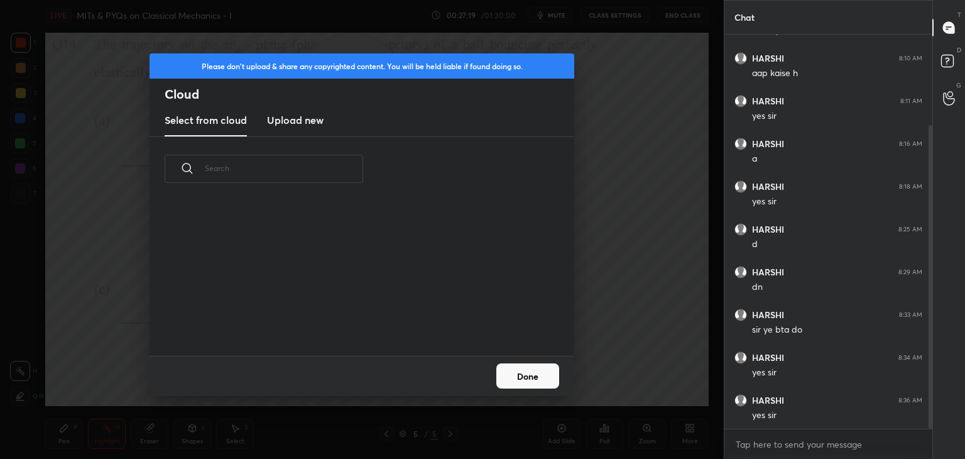
scroll to position [3, 6]
drag, startPoint x: 287, startPoint y: 118, endPoint x: 400, endPoint y: 91, distance: 116.3
click at [284, 122] on h3 "Upload new" at bounding box center [295, 120] width 57 height 15
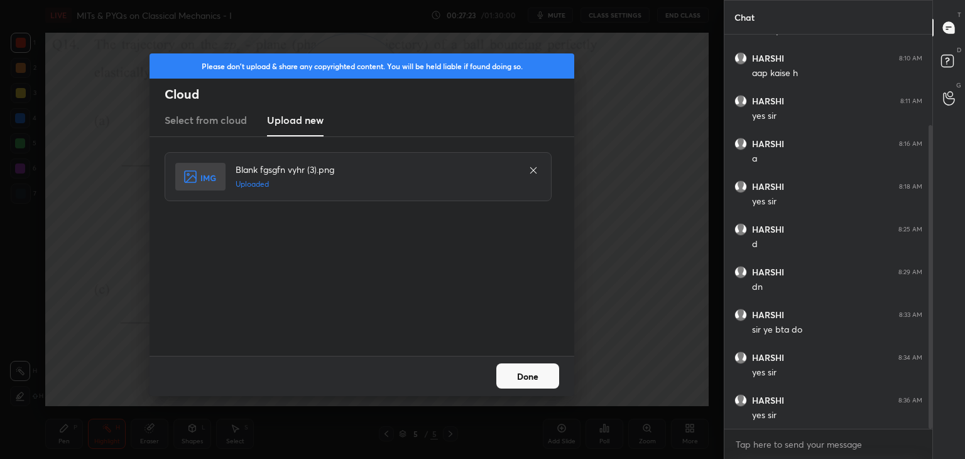
click at [506, 375] on button "Done" at bounding box center [528, 375] width 63 height 25
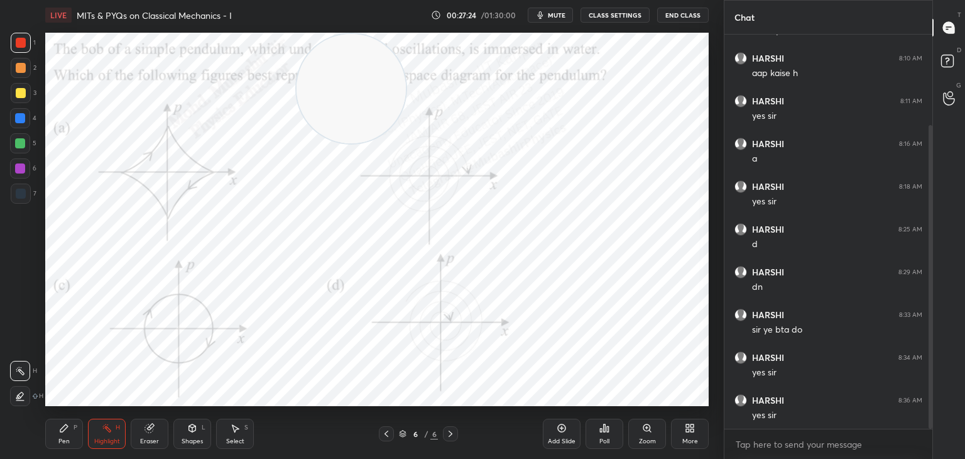
click at [563, 19] on div "LIVE MITs & PYQs on Classical Mechanics - I 00:27:24 / 01:30:00 mute CLASS SETT…" at bounding box center [377, 15] width 664 height 30
drag, startPoint x: 358, startPoint y: 88, endPoint x: 626, endPoint y: 104, distance: 268.2
click at [641, 143] on video at bounding box center [635, 142] width 109 height 109
click at [558, 15] on span "mute" at bounding box center [557, 15] width 18 height 9
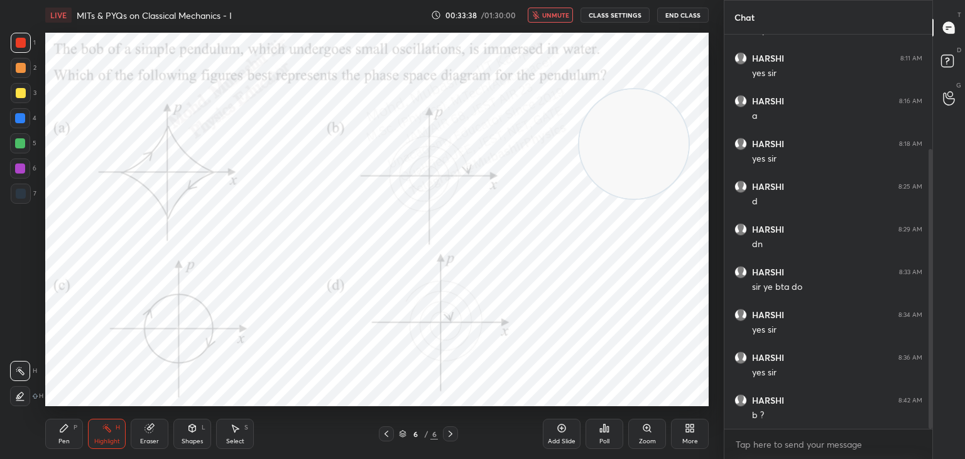
click at [553, 14] on span "unmute" at bounding box center [555, 15] width 27 height 9
drag, startPoint x: 64, startPoint y: 437, endPoint x: 60, endPoint y: 424, distance: 14.3
click at [62, 431] on div "Pen P" at bounding box center [64, 434] width 38 height 30
drag, startPoint x: 25, startPoint y: 119, endPoint x: 36, endPoint y: 122, distance: 11.0
click at [25, 121] on div at bounding box center [20, 118] width 20 height 20
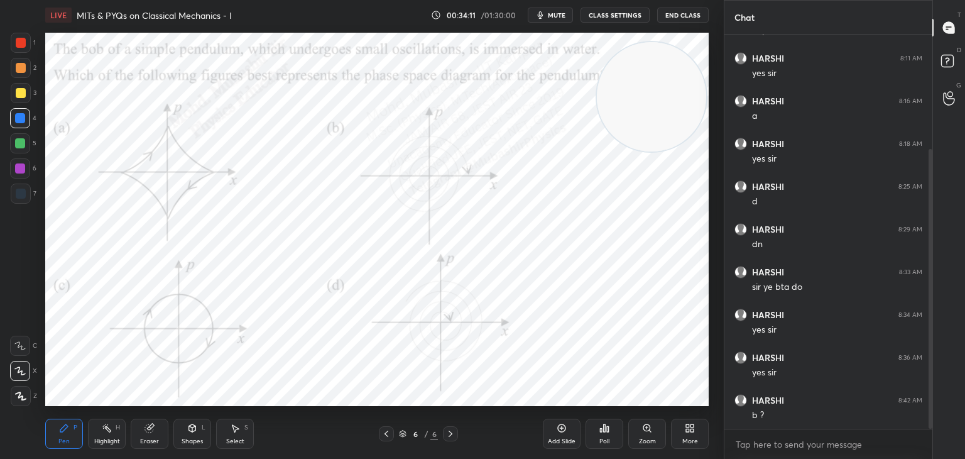
drag, startPoint x: 677, startPoint y: 119, endPoint x: 671, endPoint y: 129, distance: 12.1
click at [693, 83] on video at bounding box center [651, 96] width 109 height 109
drag, startPoint x: 647, startPoint y: 101, endPoint x: 69, endPoint y: 386, distance: 645.3
click at [50, 406] on div "Setting up your live class Poll for secs No correct answer Start poll" at bounding box center [377, 219] width 674 height 378
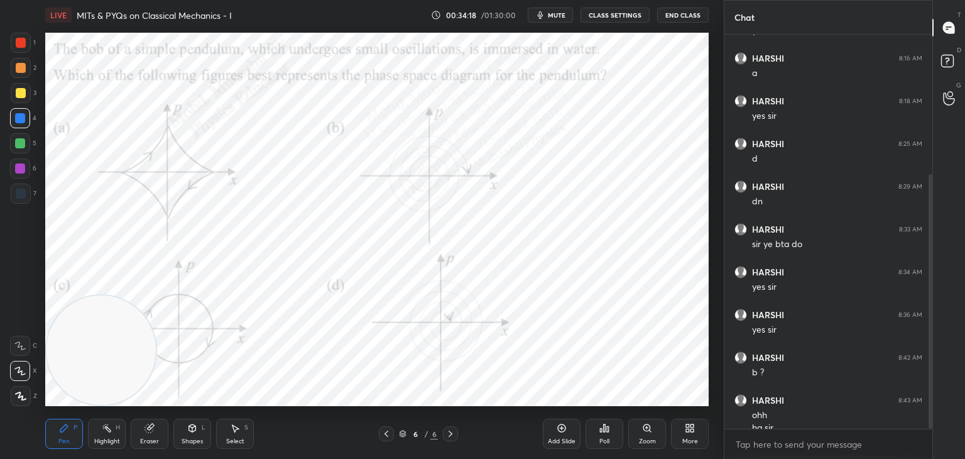
scroll to position [216, 0]
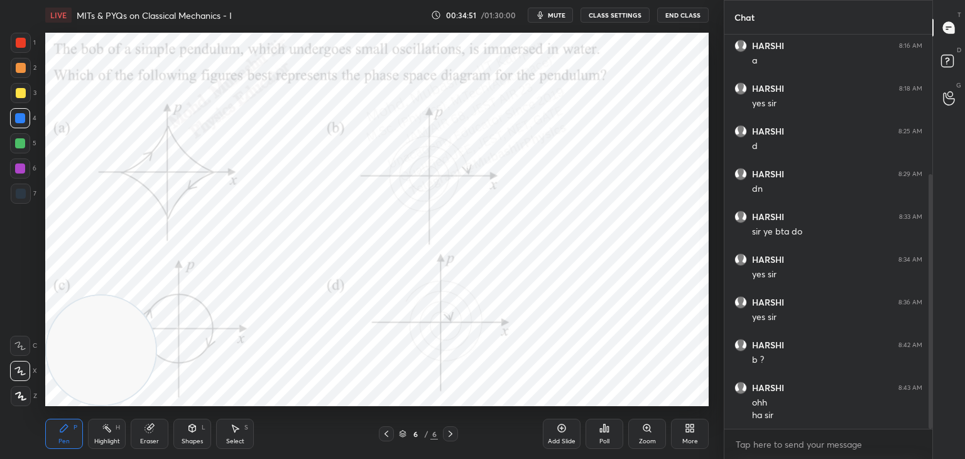
drag, startPoint x: 16, startPoint y: 96, endPoint x: 40, endPoint y: 94, distance: 24.0
click at [20, 96] on div at bounding box center [21, 93] width 10 height 10
click at [20, 170] on div at bounding box center [20, 168] width 10 height 10
click at [99, 430] on div "Highlight H" at bounding box center [107, 434] width 38 height 30
click at [689, 429] on icon at bounding box center [687, 430] width 3 height 3
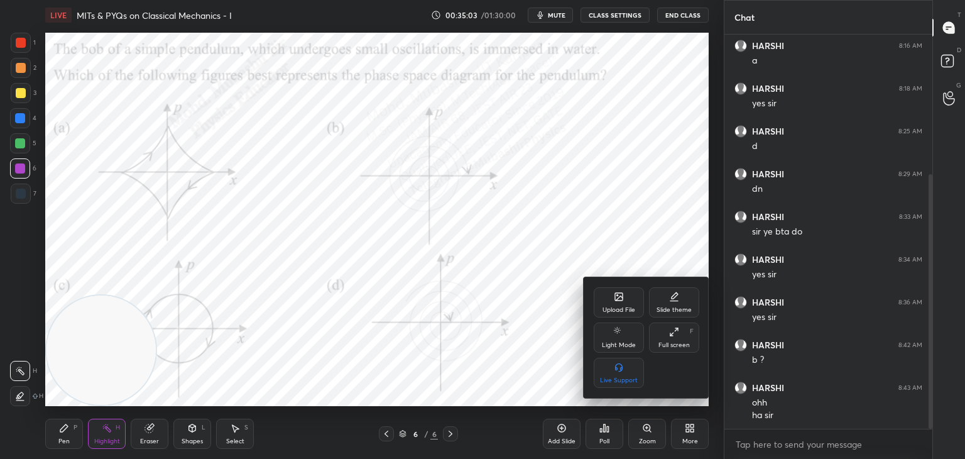
click at [612, 303] on div "Upload File" at bounding box center [619, 302] width 50 height 30
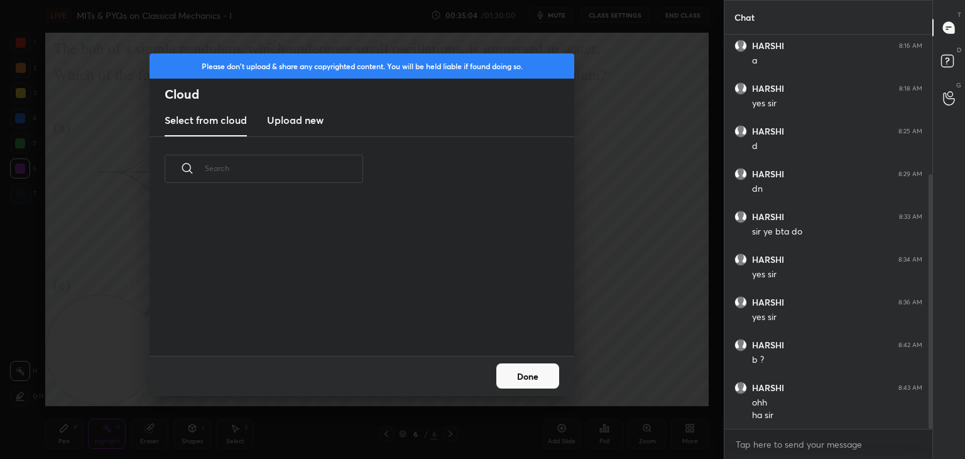
scroll to position [155, 403]
drag, startPoint x: 299, startPoint y: 113, endPoint x: 312, endPoint y: 119, distance: 14.6
click at [295, 118] on h3 "Upload new" at bounding box center [295, 120] width 57 height 15
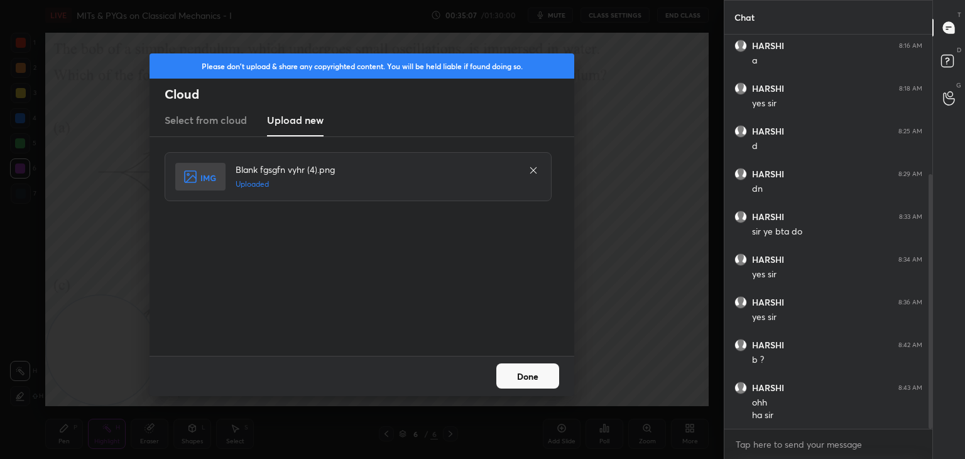
click at [518, 383] on button "Done" at bounding box center [528, 375] width 63 height 25
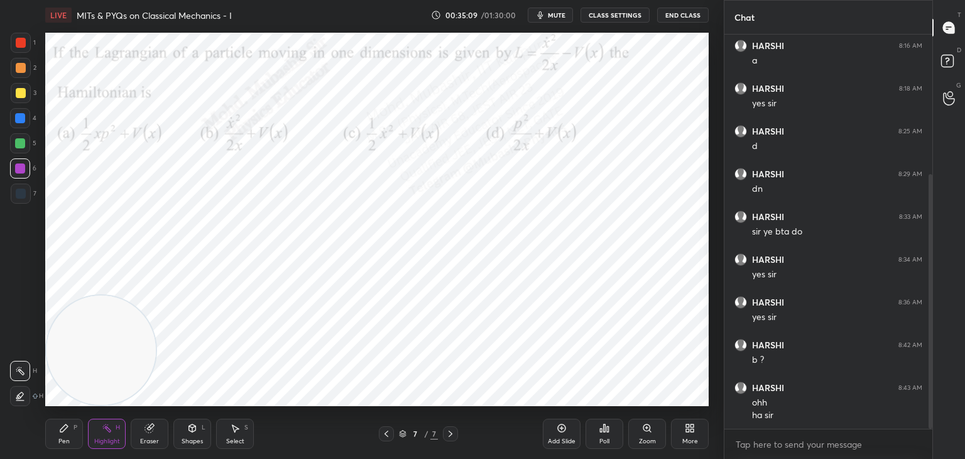
click at [542, 19] on icon "button" at bounding box center [540, 15] width 10 height 10
drag, startPoint x: 565, startPoint y: 16, endPoint x: 538, endPoint y: 21, distance: 27.6
click at [565, 13] on span "unmute" at bounding box center [555, 15] width 27 height 9
drag, startPoint x: 75, startPoint y: 424, endPoint x: 68, endPoint y: 411, distance: 14.7
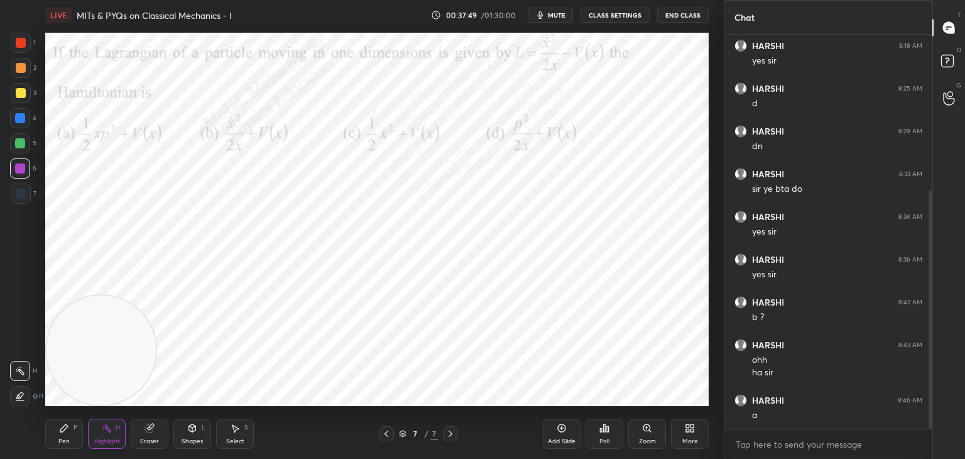
click at [71, 425] on div "Pen P" at bounding box center [64, 434] width 38 height 30
drag, startPoint x: 20, startPoint y: 112, endPoint x: 21, endPoint y: 118, distance: 6.3
click at [21, 117] on div at bounding box center [20, 118] width 20 height 20
drag, startPoint x: 95, startPoint y: 305, endPoint x: 85, endPoint y: 91, distance: 215.2
click at [98, 78] on video at bounding box center [118, 88] width 109 height 109
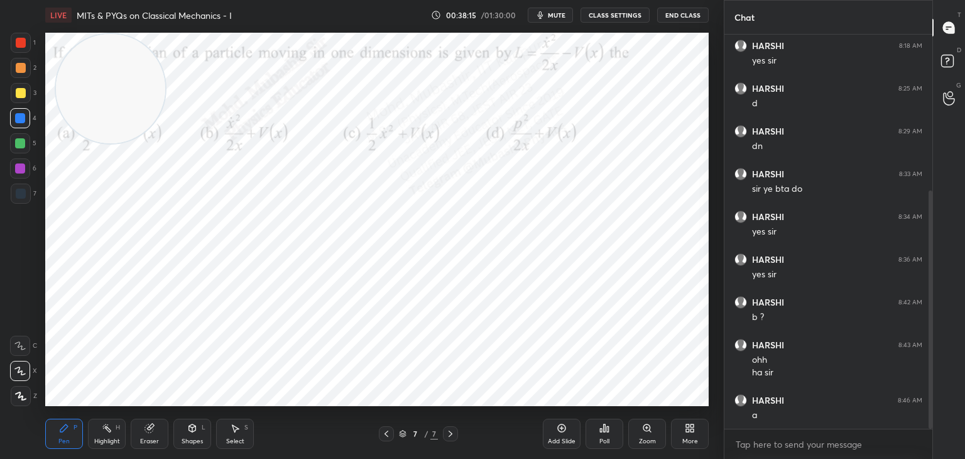
drag, startPoint x: 21, startPoint y: 175, endPoint x: 27, endPoint y: 173, distance: 6.4
click at [21, 172] on div at bounding box center [20, 168] width 20 height 20
drag, startPoint x: 18, startPoint y: 146, endPoint x: 36, endPoint y: 153, distance: 18.9
click at [18, 148] on div at bounding box center [20, 143] width 20 height 20
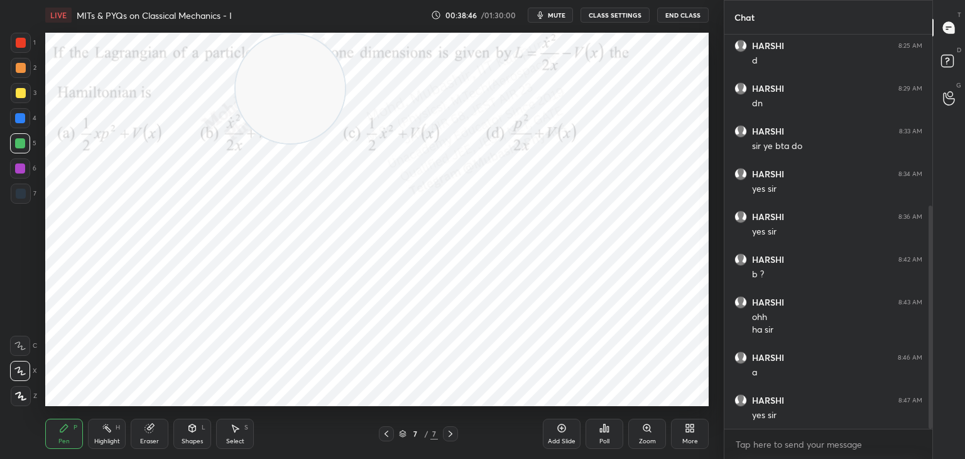
drag, startPoint x: 131, startPoint y: 94, endPoint x: 424, endPoint y: 69, distance: 293.9
click at [345, 45] on video at bounding box center [290, 88] width 109 height 109
drag, startPoint x: 23, startPoint y: 63, endPoint x: 33, endPoint y: 84, distance: 23.9
click at [21, 65] on div at bounding box center [21, 68] width 10 height 10
click at [691, 436] on div "More" at bounding box center [690, 434] width 38 height 30
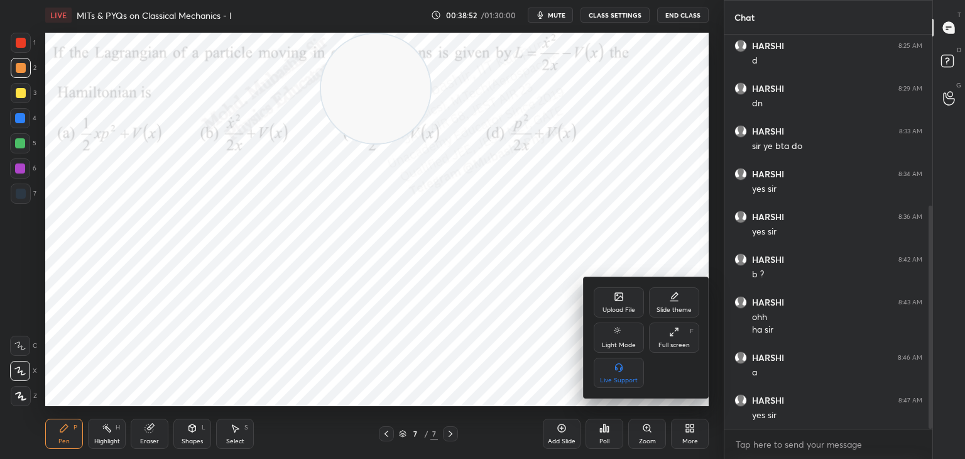
click at [618, 294] on icon at bounding box center [619, 297] width 10 height 10
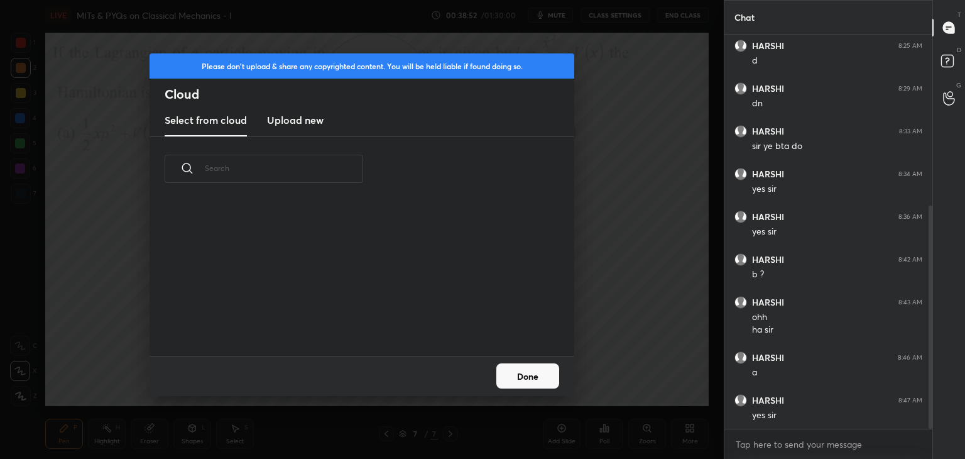
scroll to position [155, 403]
click at [294, 118] on h3 "Upload new" at bounding box center [295, 120] width 57 height 15
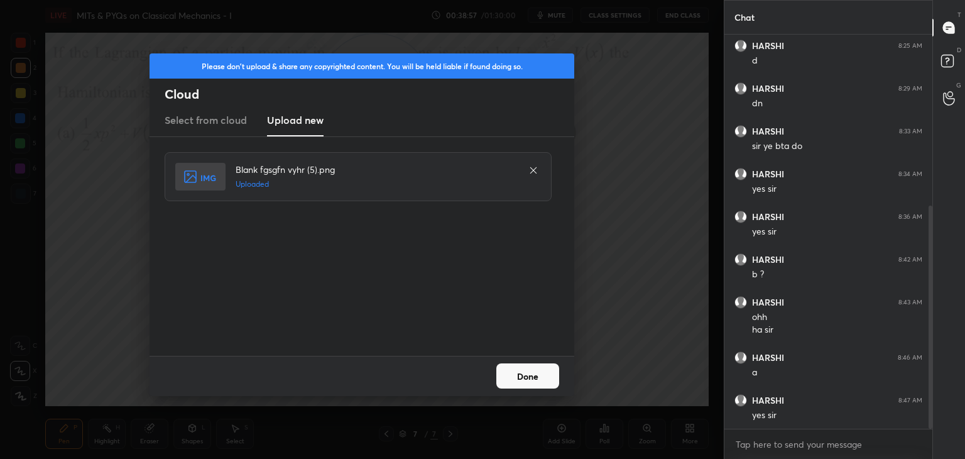
click at [519, 371] on button "Done" at bounding box center [528, 375] width 63 height 25
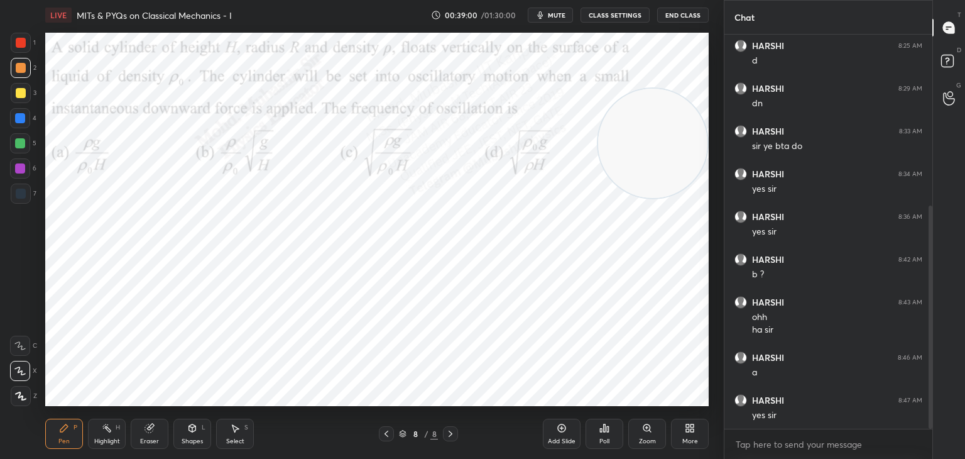
drag, startPoint x: 390, startPoint y: 99, endPoint x: 642, endPoint y: 146, distance: 255.8
click at [647, 147] on video at bounding box center [652, 143] width 109 height 109
drag, startPoint x: 552, startPoint y: 16, endPoint x: 560, endPoint y: 18, distance: 7.9
click at [552, 14] on span "mute" at bounding box center [557, 15] width 18 height 9
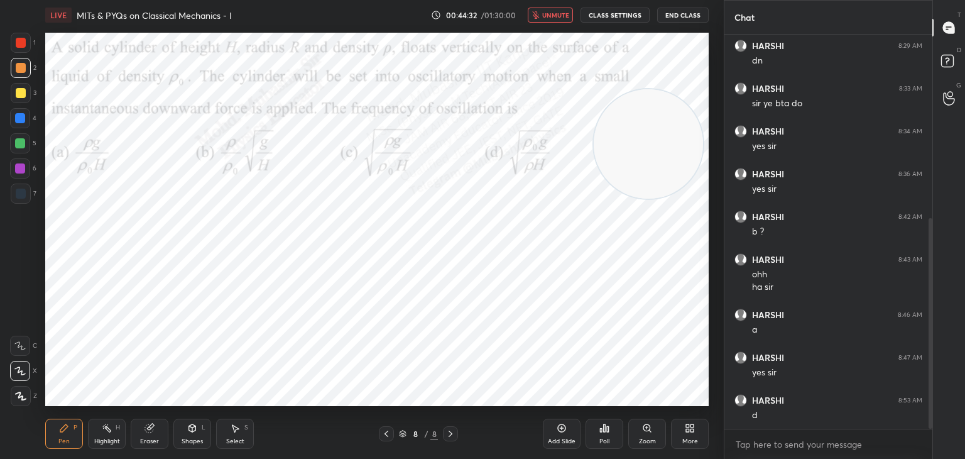
click at [513, 6] on div "LIVE MITs & PYQs on Classical Mechanics - I 00:44:32 / 01:30:00 unmute CLASS SE…" at bounding box center [377, 15] width 664 height 30
click at [513, 6] on div "LIVE MITs & PYQs on Classical Mechanics - I 00:44:33 / 01:30:00 unmute CLASS SE…" at bounding box center [377, 15] width 664 height 30
click at [513, 3] on div "LIVE MITs & PYQs on Classical Mechanics - I 00:44:33 / 01:30:00 unmute CLASS SE…" at bounding box center [377, 15] width 664 height 30
click at [519, 1] on div "LIVE MITs & PYQs on Classical Mechanics - I 00:44:33 / 01:30:00 unmute CLASS SE…" at bounding box center [377, 15] width 664 height 30
click at [521, 1] on div "LIVE MITs & PYQs on Classical Mechanics - I 00:44:33 / 01:30:00 unmute CLASS SE…" at bounding box center [377, 15] width 664 height 30
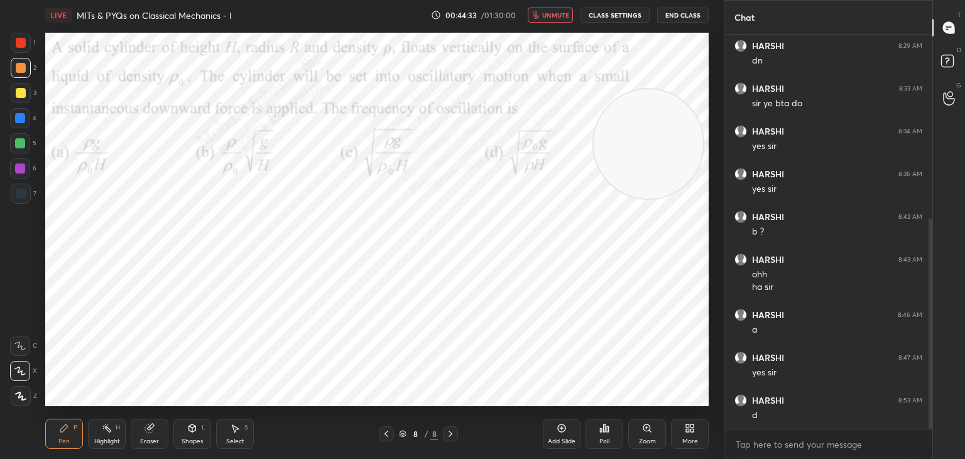
click at [521, 3] on div "LIVE MITs & PYQs on Classical Mechanics - I 00:44:33 / 01:30:00 unmute CLASS SE…" at bounding box center [377, 15] width 664 height 30
click at [525, 2] on div "LIVE MITs & PYQs on Classical Mechanics - I 00:44:34 / 01:30:00 unmute CLASS SE…" at bounding box center [377, 15] width 664 height 30
click at [527, 2] on div "LIVE MITs & PYQs on Classical Mechanics - I 00:44:34 / 01:30:00 unmute CLASS SE…" at bounding box center [377, 15] width 664 height 30
click at [529, 1] on div "LIVE MITs & PYQs on Classical Mechanics - I 00:44:34 / 01:30:00 unmute CLASS SE…" at bounding box center [377, 15] width 664 height 30
click at [530, 1] on div "LIVE MITs & PYQs on Classical Mechanics - I 00:44:34 / 01:30:00 unmute CLASS SE…" at bounding box center [377, 15] width 664 height 30
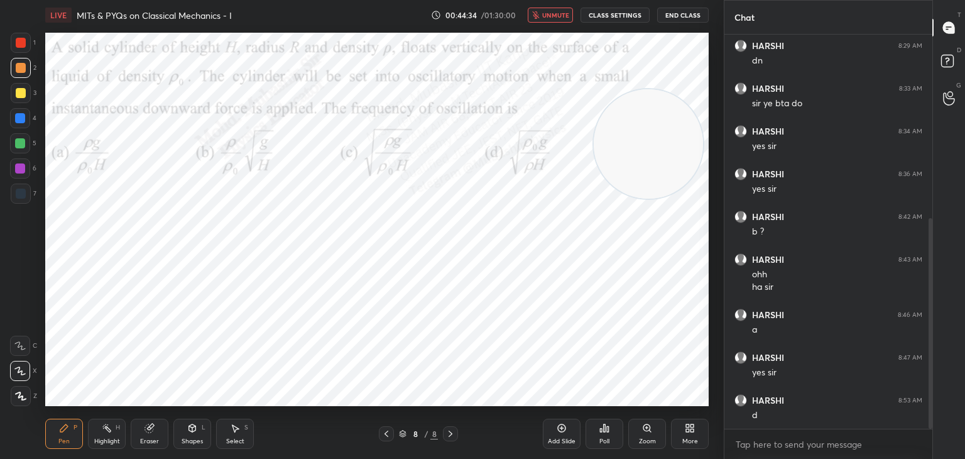
click at [532, 1] on div "LIVE MITs & PYQs on Classical Mechanics - I 00:44:34 / 01:30:00 unmute CLASS SE…" at bounding box center [377, 15] width 664 height 30
click at [536, 1] on div "LIVE MITs & PYQs on Classical Mechanics - I 00:44:35 / 01:30:00 unmute CLASS SE…" at bounding box center [377, 15] width 664 height 30
click at [548, 3] on div "LIVE MITs & PYQs on Classical Mechanics - I 00:44:35 / 01:30:00 unmute CLASS SE…" at bounding box center [377, 15] width 664 height 30
click at [581, 3] on div "LIVE MITs & PYQs on Classical Mechanics - I 00:44:36 / 01:30:00 unmute CLASS SE…" at bounding box center [377, 15] width 664 height 30
click at [581, 2] on div "LIVE MITs & PYQs on Classical Mechanics - I 00:44:36 / 01:30:00 unmute CLASS SE…" at bounding box center [377, 15] width 664 height 30
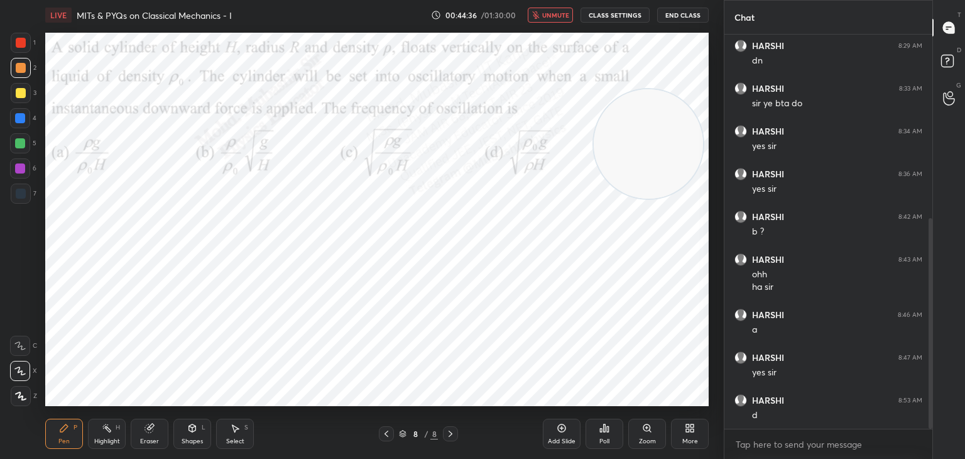
click at [583, 1] on div "LIVE MITs & PYQs on Classical Mechanics - I 00:44:36 / 01:30:00 unmute CLASS SE…" at bounding box center [377, 15] width 664 height 30
click at [583, 1] on div "LIVE MITs & PYQs on Classical Mechanics - I 00:44:37 / 01:30:00 unmute CLASS SE…" at bounding box center [377, 15] width 664 height 30
click at [583, 2] on div "LIVE MITs & PYQs on Classical Mechanics - I 00:44:38 / 01:30:00 unmute CLASS SE…" at bounding box center [377, 15] width 664 height 30
click at [584, 1] on div "LIVE MITs & PYQs on Classical Mechanics - I 00:44:39 / 01:30:00 unmute CLASS SE…" at bounding box center [377, 15] width 664 height 30
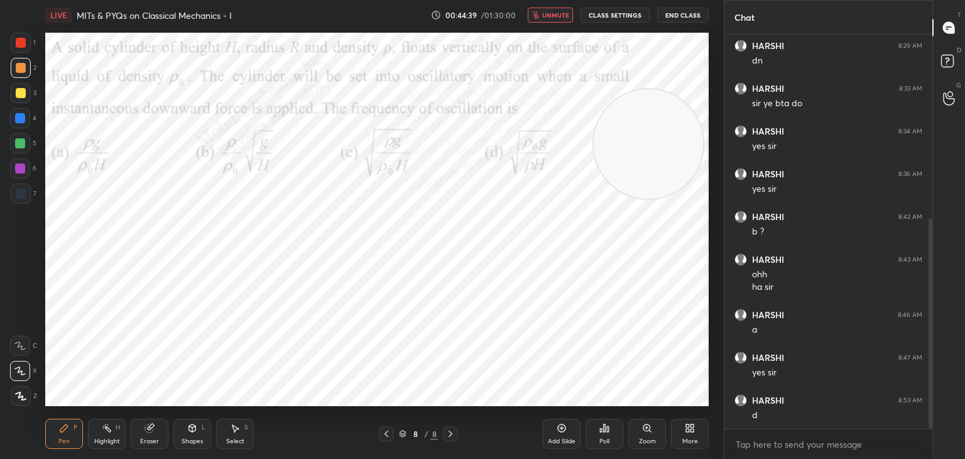
click at [584, 1] on div "LIVE MITs & PYQs on Classical Mechanics - I 00:44:39 / 01:30:00 unmute CLASS SE…" at bounding box center [377, 15] width 664 height 30
click at [556, 16] on span "unmute" at bounding box center [555, 15] width 27 height 9
drag, startPoint x: 644, startPoint y: 172, endPoint x: 604, endPoint y: 158, distance: 42.5
click at [659, 164] on video at bounding box center [652, 136] width 109 height 109
click at [28, 122] on div at bounding box center [20, 118] width 20 height 20
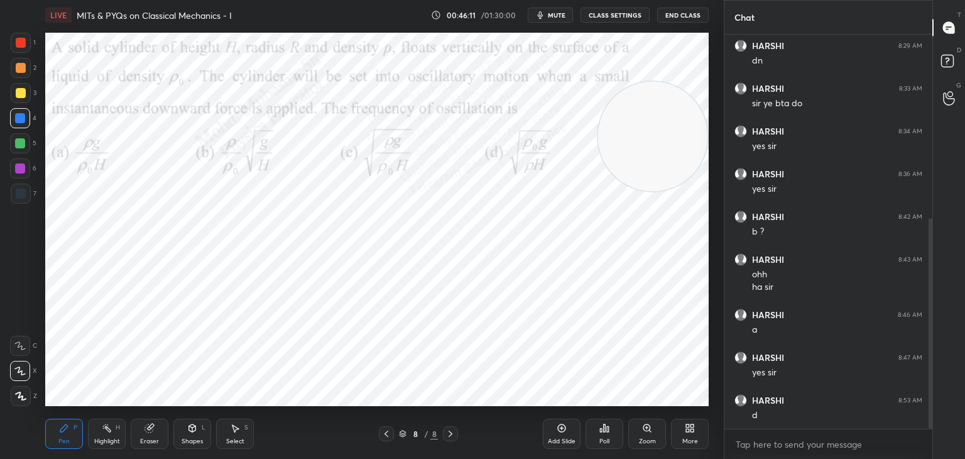
drag, startPoint x: 9, startPoint y: 169, endPoint x: 23, endPoint y: 174, distance: 14.7
click at [12, 172] on div "1 2 3 4 5 6 7 C X Z C X Z E E Erase all H H" at bounding box center [20, 219] width 40 height 373
click at [17, 174] on div at bounding box center [20, 168] width 20 height 20
click at [21, 145] on div at bounding box center [20, 143] width 10 height 10
drag, startPoint x: 618, startPoint y: 132, endPoint x: 56, endPoint y: 242, distance: 573.2
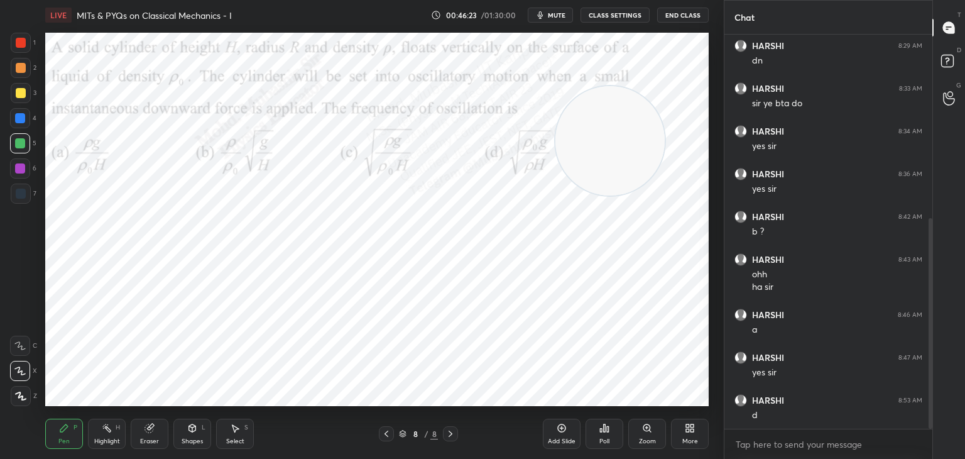
click at [42, 247] on div "Setting up your live class Poll for secs No correct answer Start poll" at bounding box center [377, 219] width 674 height 378
click at [8, 79] on div "1 2 3 4 5 6 7 C X Z C X Z E E Erase all H H" at bounding box center [20, 219] width 40 height 373
click at [15, 77] on div at bounding box center [21, 68] width 20 height 20
click at [105, 422] on div "Highlight H" at bounding box center [107, 434] width 38 height 30
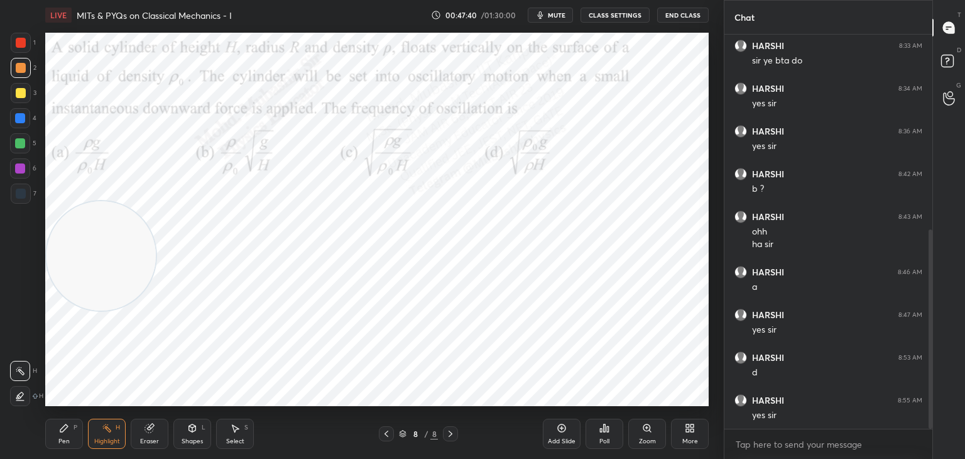
click at [692, 431] on icon at bounding box center [692, 430] width 3 height 3
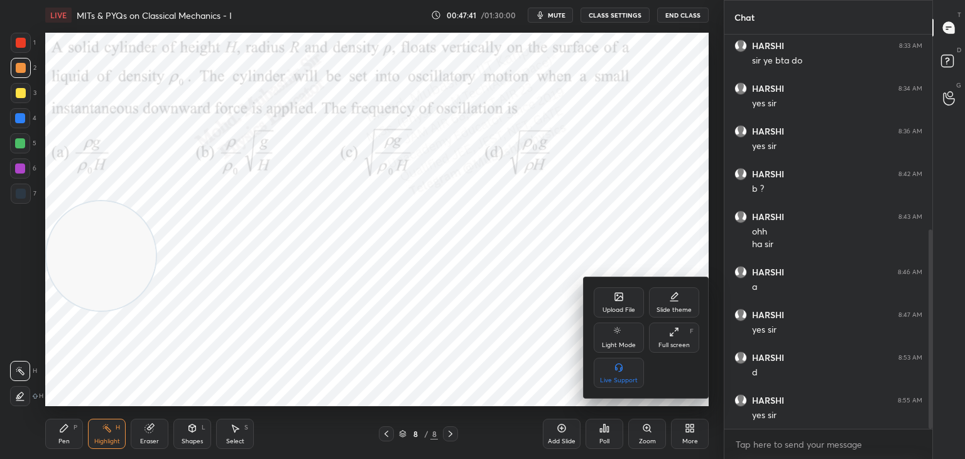
click at [619, 310] on div "Upload File" at bounding box center [619, 310] width 33 height 6
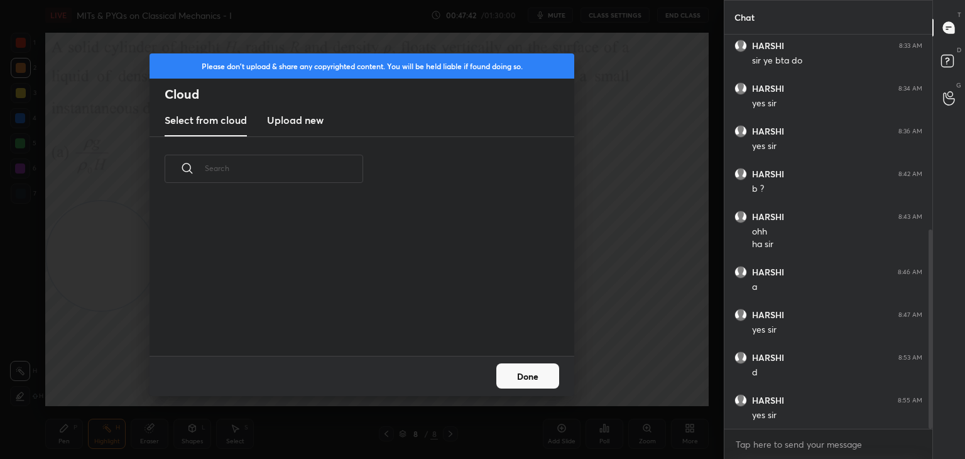
scroll to position [155, 403]
click at [295, 119] on h3 "Upload new" at bounding box center [295, 120] width 57 height 15
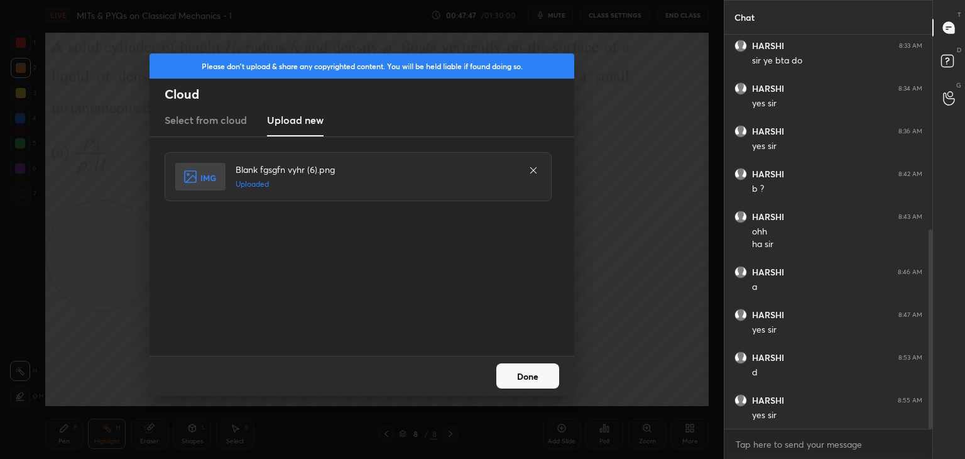
click at [541, 383] on button "Done" at bounding box center [528, 375] width 63 height 25
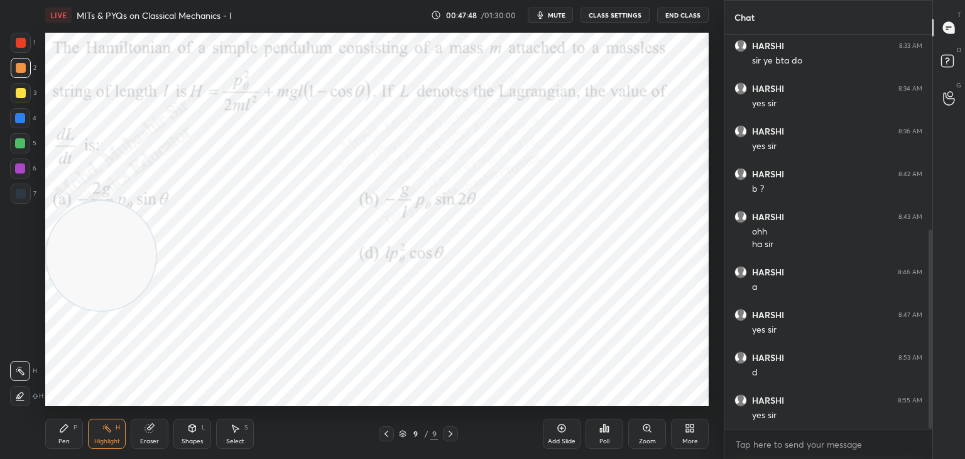
click at [551, 13] on span "mute" at bounding box center [557, 15] width 18 height 9
drag, startPoint x: 87, startPoint y: 265, endPoint x: 118, endPoint y: 322, distance: 64.7
click at [118, 322] on video at bounding box center [129, 303] width 109 height 109
click at [65, 436] on div "Pen P" at bounding box center [64, 434] width 38 height 30
drag, startPoint x: 107, startPoint y: 432, endPoint x: 131, endPoint y: 414, distance: 29.7
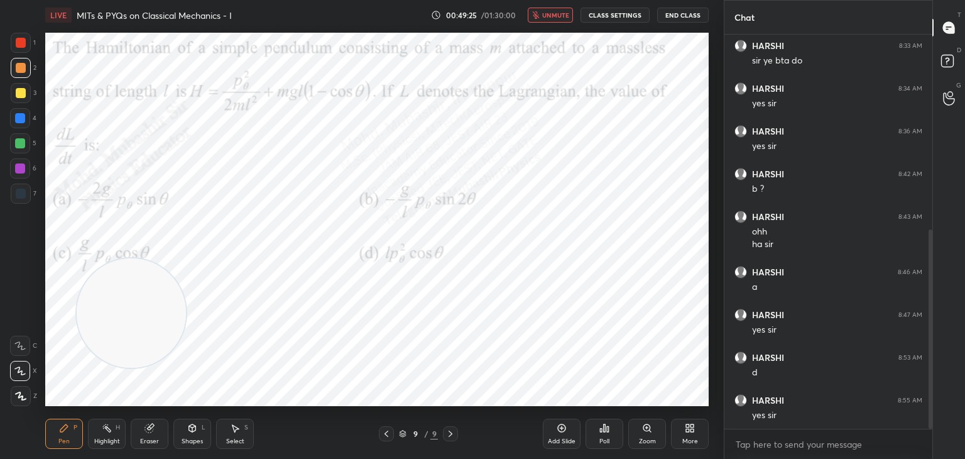
click at [106, 429] on icon at bounding box center [107, 428] width 10 height 10
click at [549, 13] on span "unmute" at bounding box center [555, 15] width 27 height 9
click at [557, 13] on span "mute" at bounding box center [557, 15] width 18 height 9
drag, startPoint x: 62, startPoint y: 434, endPoint x: 97, endPoint y: 434, distance: 35.2
click at [65, 435] on div "Pen P" at bounding box center [64, 434] width 38 height 30
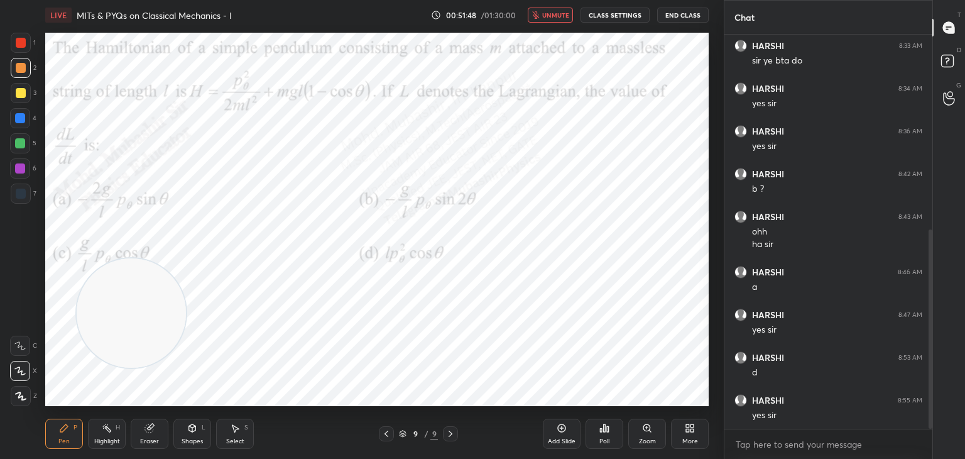
click at [105, 424] on div "Highlight H" at bounding box center [107, 434] width 38 height 30
drag, startPoint x: 104, startPoint y: 316, endPoint x: 594, endPoint y: 305, distance: 490.3
click at [604, 315] on video at bounding box center [631, 312] width 109 height 109
drag, startPoint x: 603, startPoint y: 303, endPoint x: 624, endPoint y: 361, distance: 61.6
click at [624, 361] on video at bounding box center [650, 349] width 109 height 109
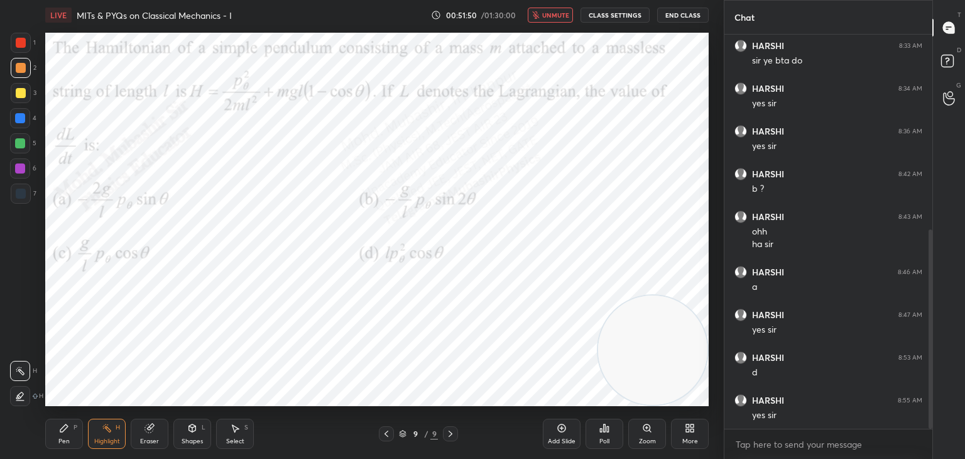
drag, startPoint x: 634, startPoint y: 348, endPoint x: 635, endPoint y: 363, distance: 14.5
click at [635, 366] on video at bounding box center [652, 349] width 109 height 109
click at [554, 9] on button "unmute" at bounding box center [550, 15] width 45 height 15
drag, startPoint x: 668, startPoint y: 350, endPoint x: 721, endPoint y: 411, distance: 80.6
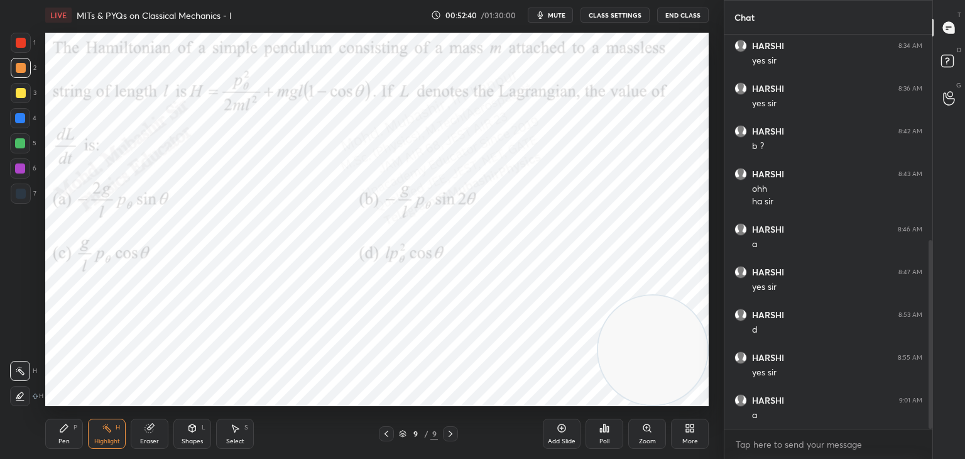
click at [706, 392] on video at bounding box center [652, 349] width 109 height 109
click at [55, 436] on div "Pen P" at bounding box center [64, 434] width 38 height 30
click at [23, 126] on div at bounding box center [20, 118] width 20 height 20
drag, startPoint x: 18, startPoint y: 179, endPoint x: 45, endPoint y: 179, distance: 26.4
click at [21, 179] on div "6" at bounding box center [23, 170] width 26 height 25
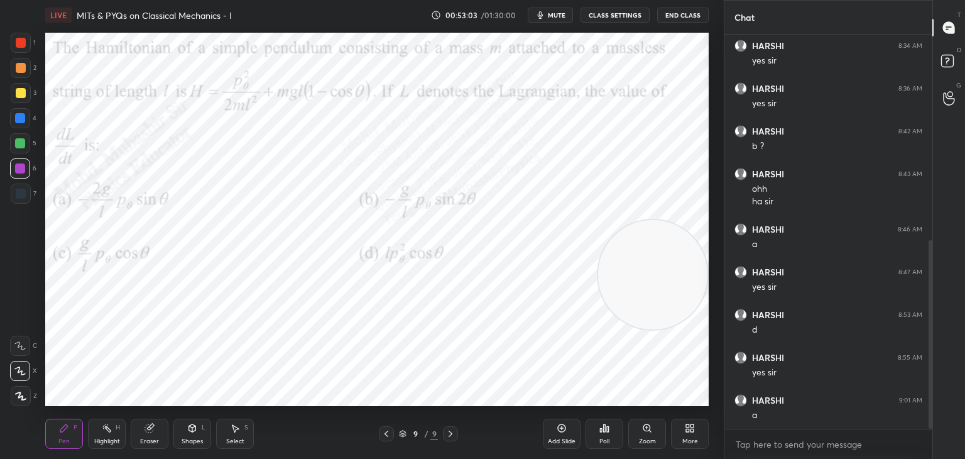
drag, startPoint x: 638, startPoint y: 341, endPoint x: 601, endPoint y: 204, distance: 141.9
click at [664, 220] on video at bounding box center [652, 274] width 109 height 109
click at [20, 136] on div at bounding box center [20, 143] width 20 height 20
drag, startPoint x: 679, startPoint y: 170, endPoint x: 679, endPoint y: 224, distance: 54.7
click at [694, 209] on video at bounding box center [652, 153] width 109 height 109
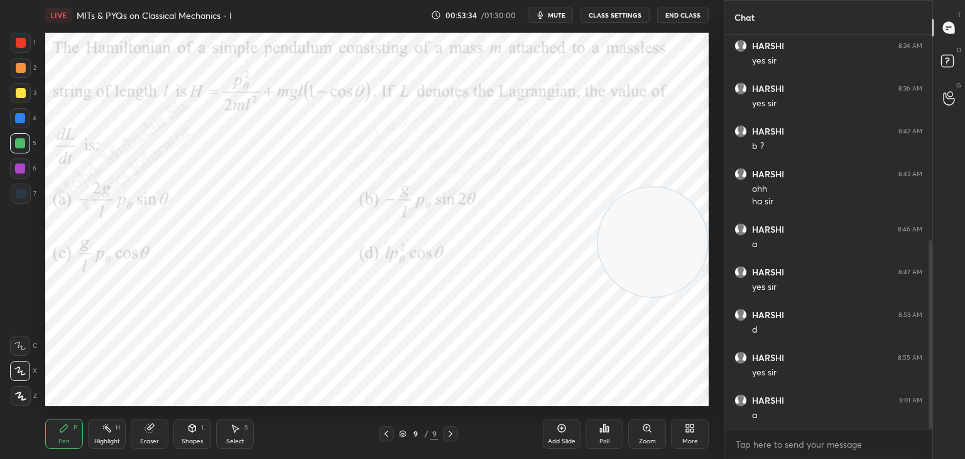
drag, startPoint x: 25, startPoint y: 101, endPoint x: 33, endPoint y: 99, distance: 8.3
click at [25, 99] on div at bounding box center [21, 93] width 20 height 20
drag, startPoint x: 649, startPoint y: 242, endPoint x: 654, endPoint y: 202, distance: 39.9
click at [661, 202] on video at bounding box center [652, 195] width 109 height 109
click at [20, 72] on div at bounding box center [21, 68] width 10 height 10
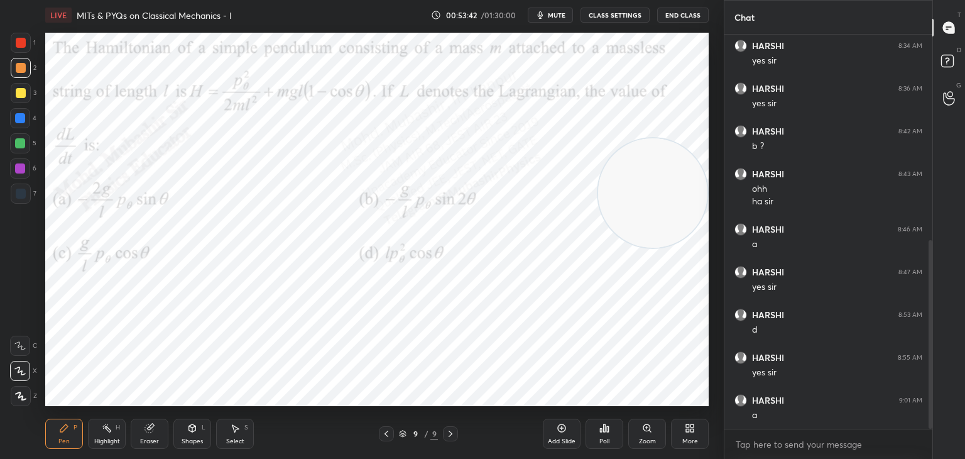
click at [105, 429] on icon at bounding box center [107, 428] width 10 height 10
click at [696, 429] on div "More" at bounding box center [690, 434] width 38 height 30
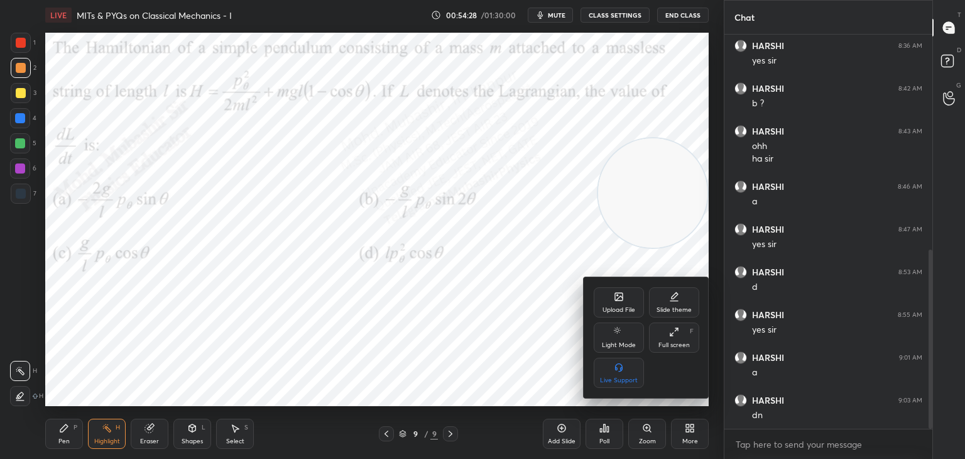
click at [616, 297] on icon at bounding box center [619, 297] width 8 height 8
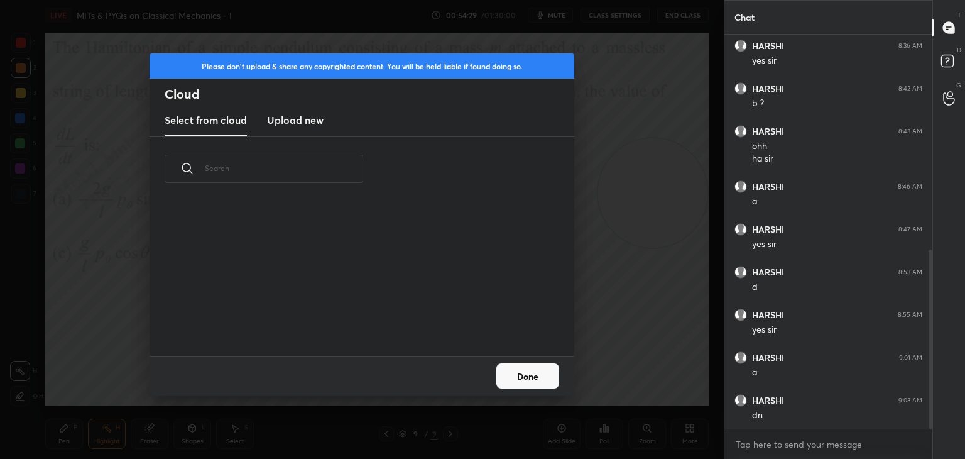
click at [289, 121] on h3 "Upload new" at bounding box center [295, 120] width 57 height 15
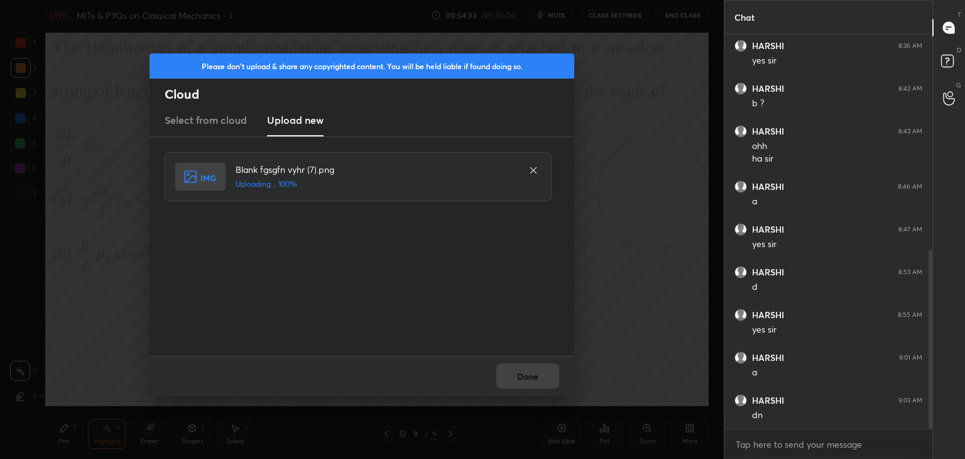
click at [519, 378] on div "Done" at bounding box center [362, 376] width 425 height 40
click at [531, 382] on button "Done" at bounding box center [528, 375] width 63 height 25
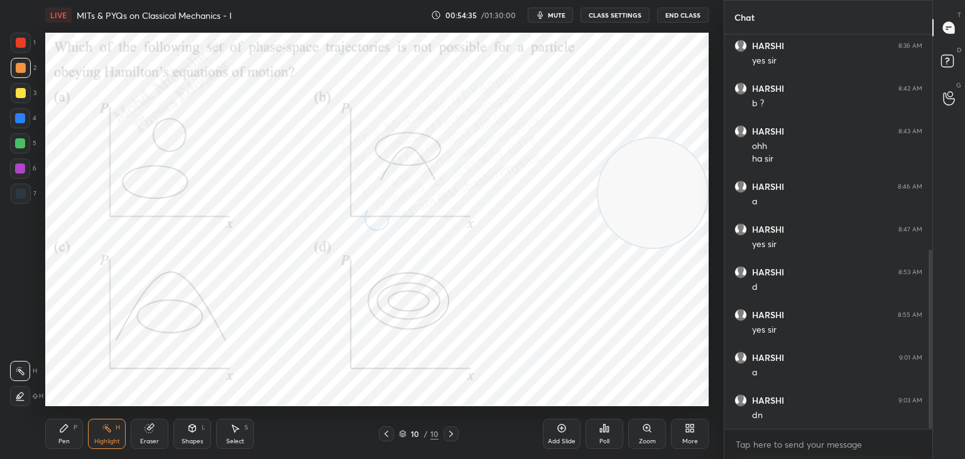
click at [546, 13] on icon "button" at bounding box center [540, 15] width 10 height 10
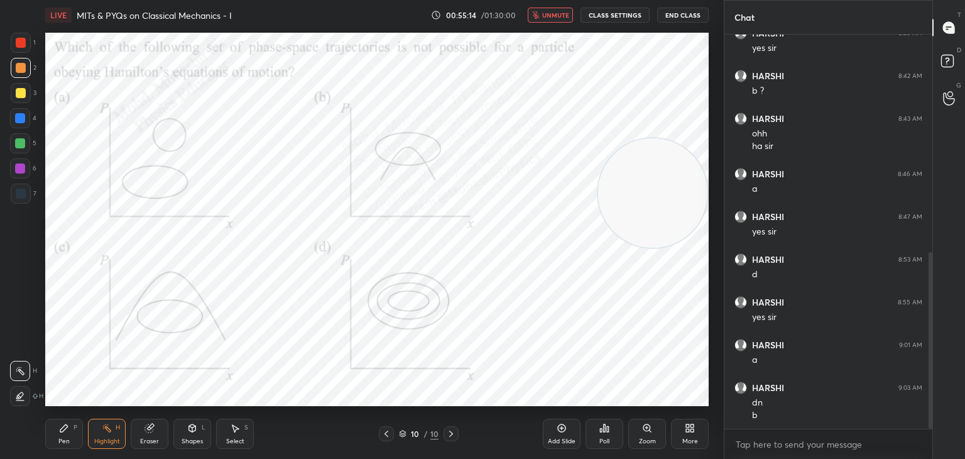
click at [551, 16] on button "unmute" at bounding box center [550, 15] width 45 height 15
click at [65, 451] on div "Pen P Highlight H Eraser Shapes L Select S 10 / 10 Add Slide Poll Zoom More" at bounding box center [377, 434] width 664 height 50
click at [63, 436] on div "Pen P" at bounding box center [64, 434] width 38 height 30
click at [30, 124] on div at bounding box center [20, 118] width 20 height 20
click at [19, 151] on div at bounding box center [20, 143] width 20 height 20
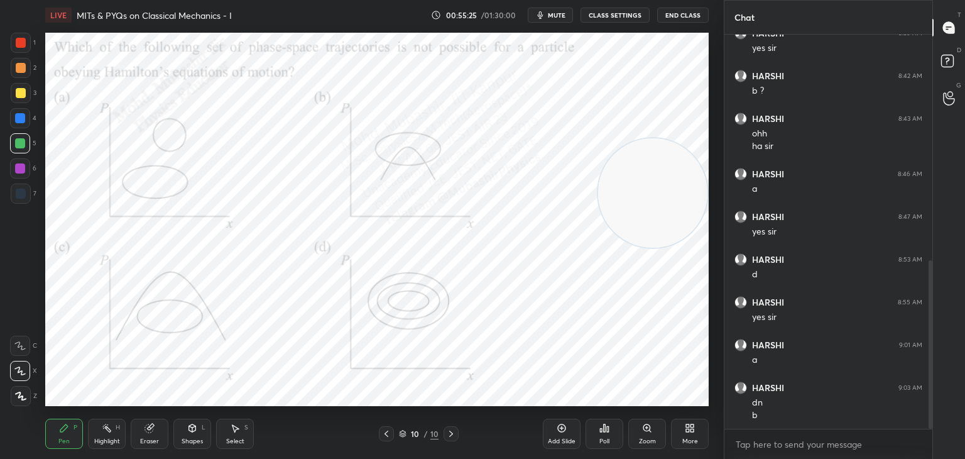
scroll to position [528, 0]
click at [556, 15] on span "mute" at bounding box center [557, 15] width 18 height 9
click at [689, 423] on icon at bounding box center [690, 428] width 10 height 10
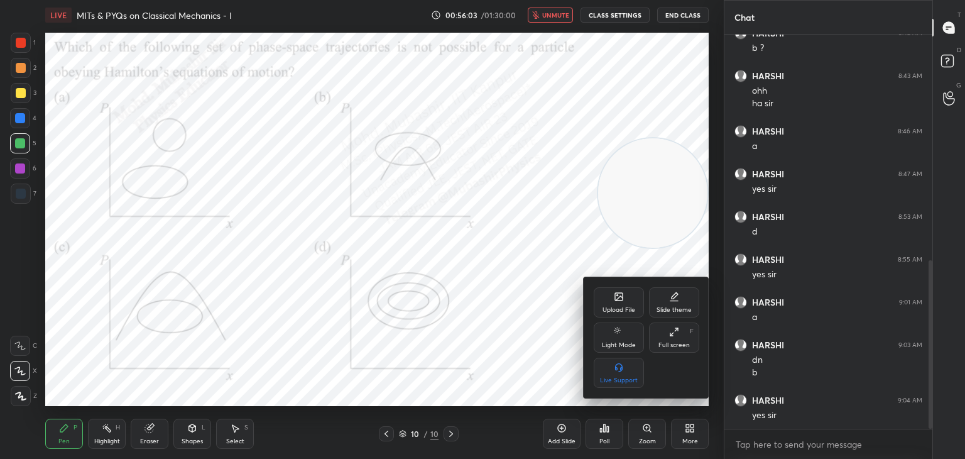
click at [620, 297] on icon at bounding box center [619, 298] width 7 height 4
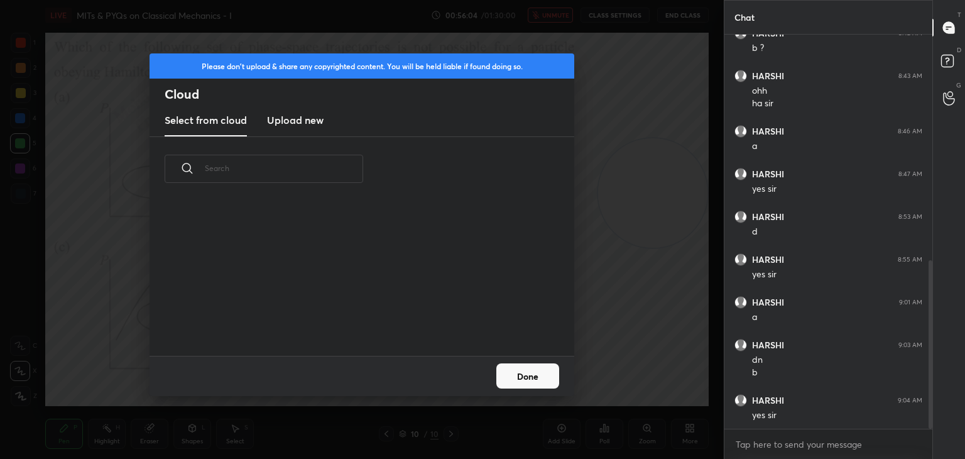
scroll to position [155, 403]
click at [297, 116] on h3 "Upload new" at bounding box center [295, 120] width 57 height 15
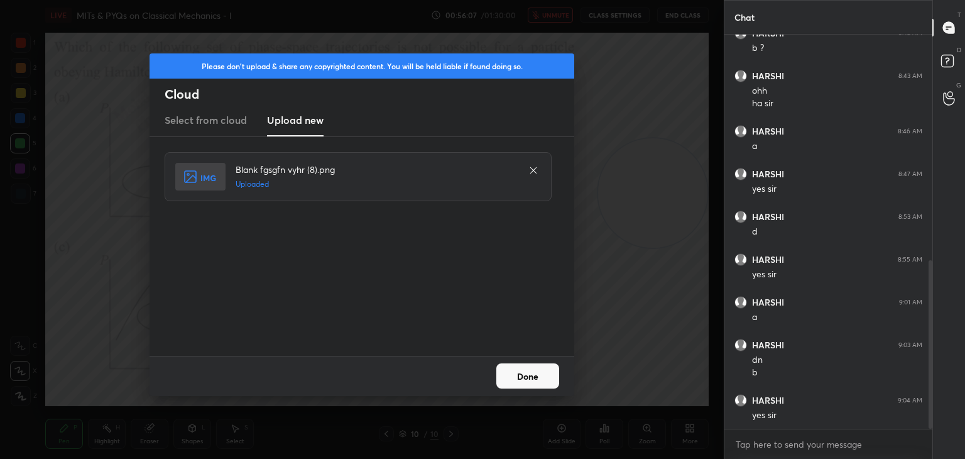
click at [535, 376] on button "Done" at bounding box center [528, 375] width 63 height 25
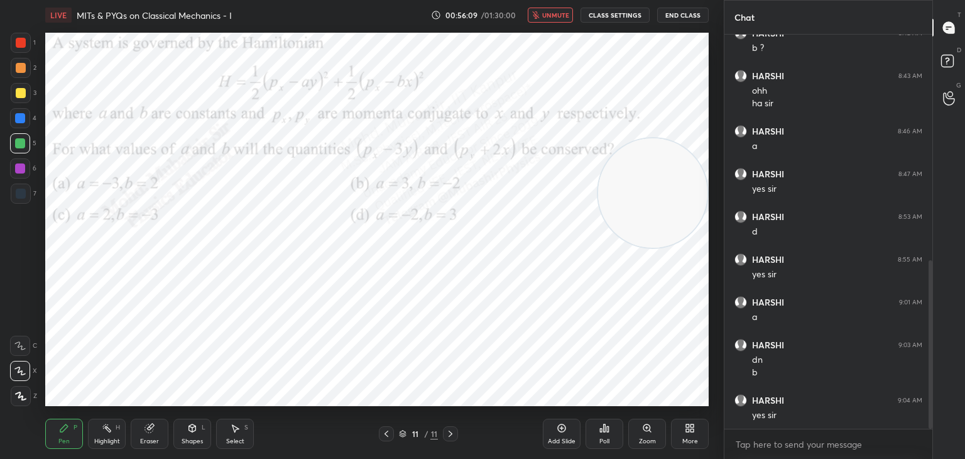
drag, startPoint x: 632, startPoint y: 197, endPoint x: 626, endPoint y: 243, distance: 45.6
click at [626, 246] on video at bounding box center [652, 192] width 109 height 109
click at [549, 19] on button "unmute" at bounding box center [550, 15] width 45 height 15
click at [18, 50] on div at bounding box center [21, 43] width 20 height 20
drag, startPoint x: 659, startPoint y: 257, endPoint x: 200, endPoint y: 423, distance: 487.3
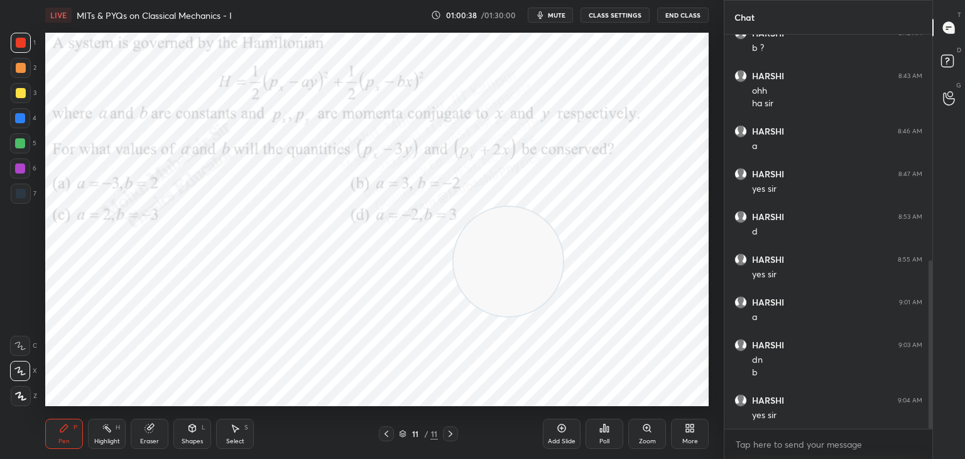
click at [175, 446] on div "LIVE MITs & PYQs on Classical Mechanics - I 01:00:38 / 01:30:00 mute CLASS SETT…" at bounding box center [377, 229] width 674 height 459
click at [689, 433] on icon at bounding box center [690, 428] width 10 height 10
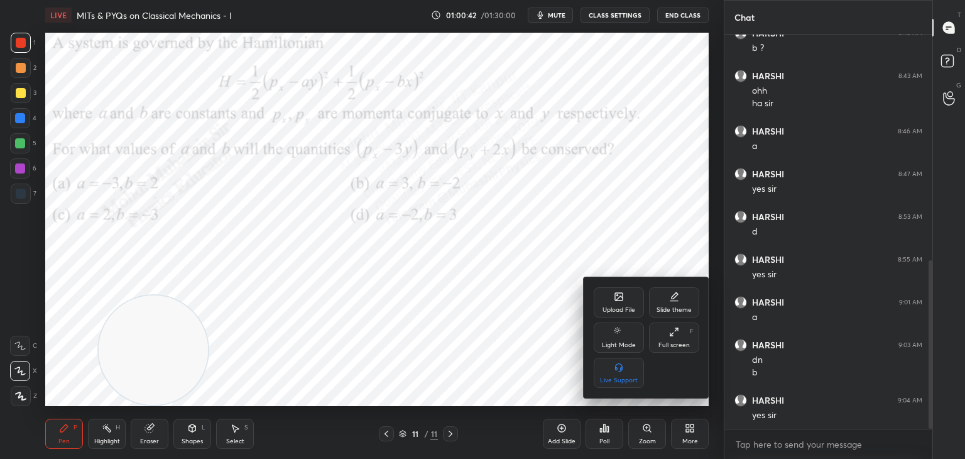
click at [619, 299] on icon at bounding box center [619, 298] width 7 height 4
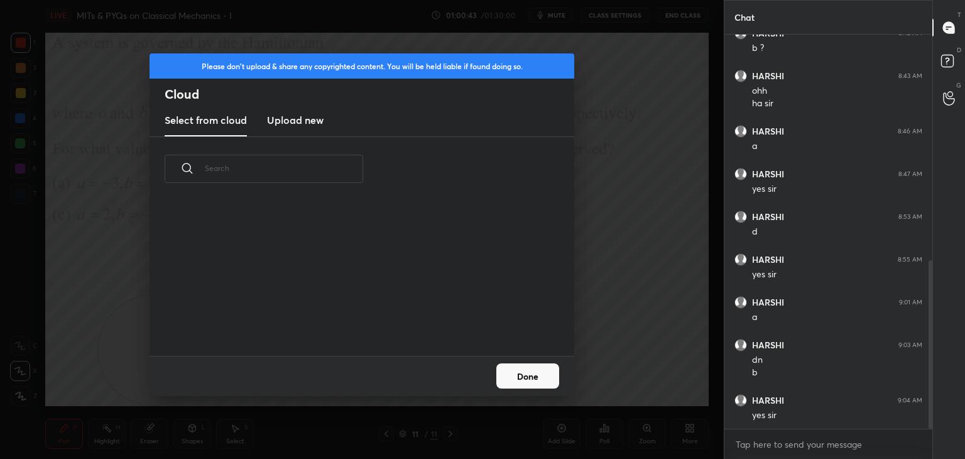
click at [299, 107] on new "Upload new" at bounding box center [295, 120] width 57 height 31
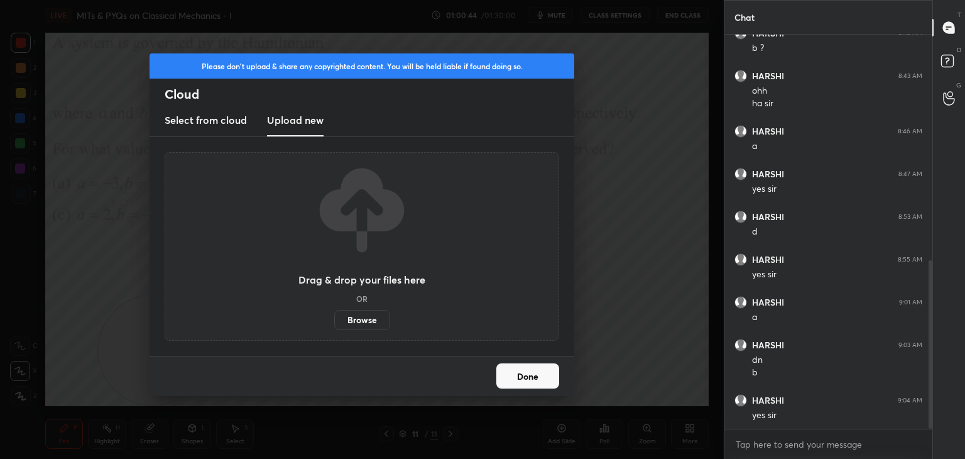
click at [372, 322] on label "Browse" at bounding box center [362, 320] width 56 height 20
click at [334, 322] on input "Browse" at bounding box center [334, 320] width 0 height 20
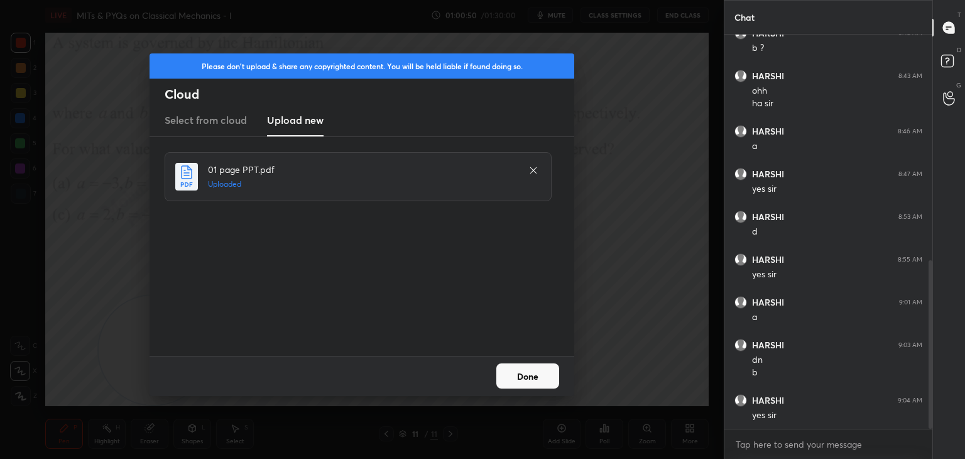
click at [519, 376] on button "Done" at bounding box center [528, 375] width 63 height 25
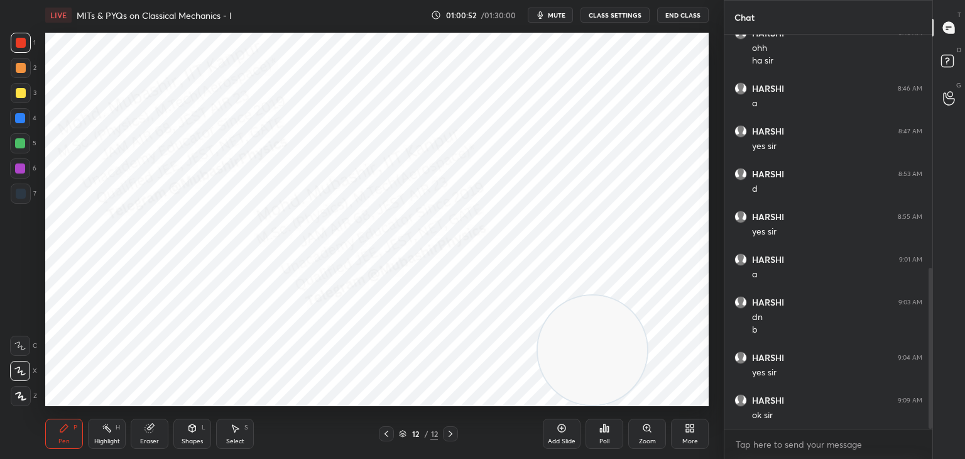
drag, startPoint x: 239, startPoint y: 354, endPoint x: 656, endPoint y: 335, distance: 417.1
click at [717, 363] on div "1 2 3 4 5 6 7 C X Z C X Z E E Erase all H H LIVE MITs & PYQs on Classical Mecha…" at bounding box center [362, 229] width 724 height 459
drag, startPoint x: 18, startPoint y: 118, endPoint x: 41, endPoint y: 129, distance: 25.9
click at [17, 121] on div at bounding box center [20, 118] width 10 height 10
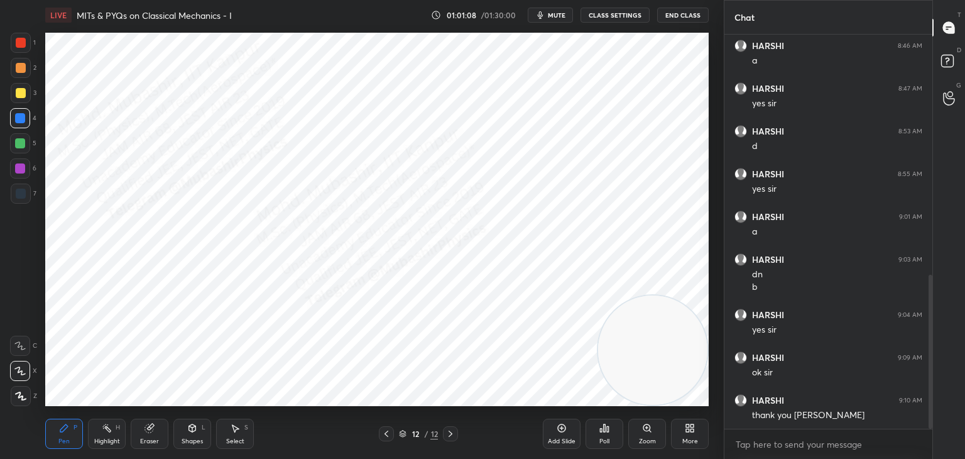
click at [684, 16] on button "End Class" at bounding box center [683, 15] width 52 height 15
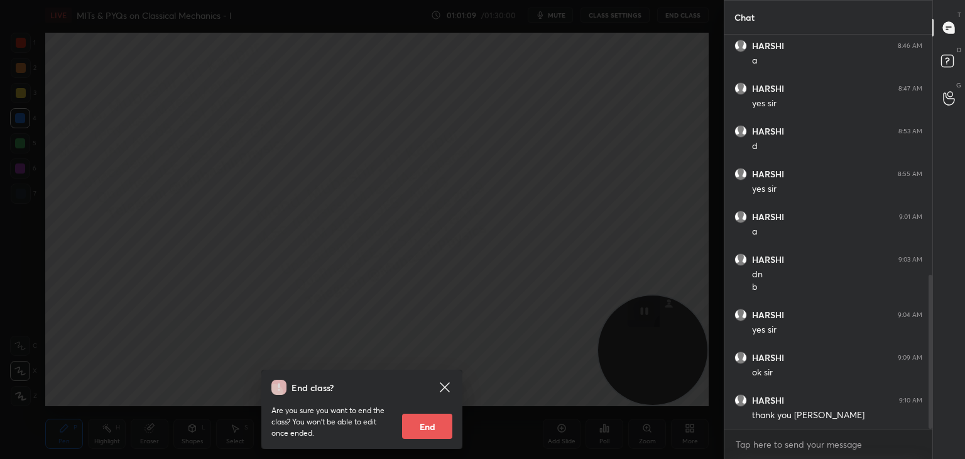
click at [427, 422] on button "End" at bounding box center [427, 426] width 50 height 25
type textarea "x"
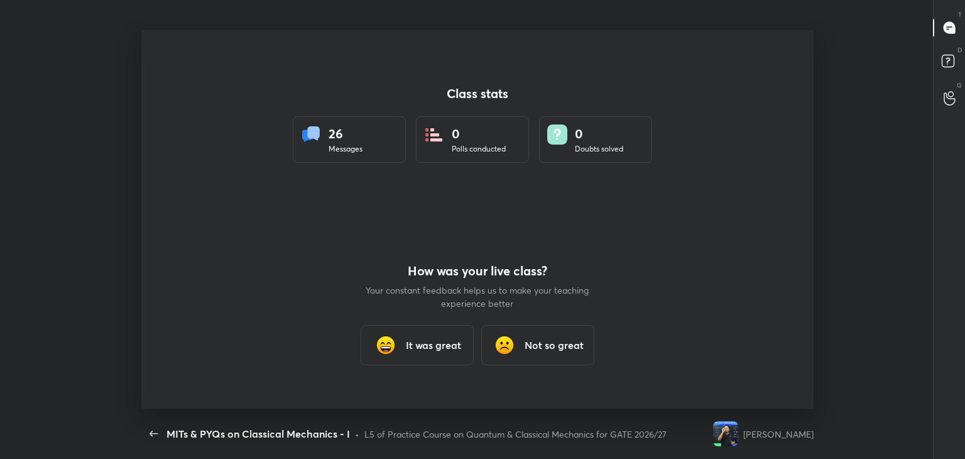
scroll to position [0, 0]
